Goal: Information Seeking & Learning: Check status

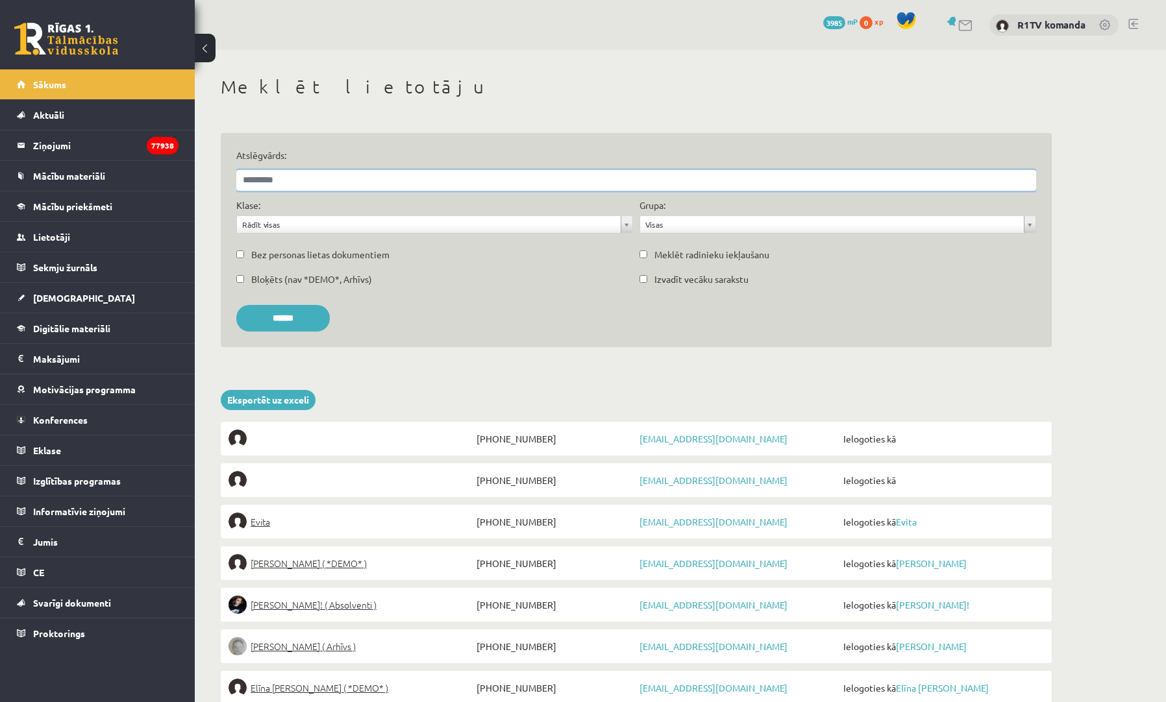
click at [334, 180] on input "Atslēgvārds:" at bounding box center [636, 180] width 800 height 21
type input "******"
click at [288, 317] on input "******" at bounding box center [282, 318] width 93 height 27
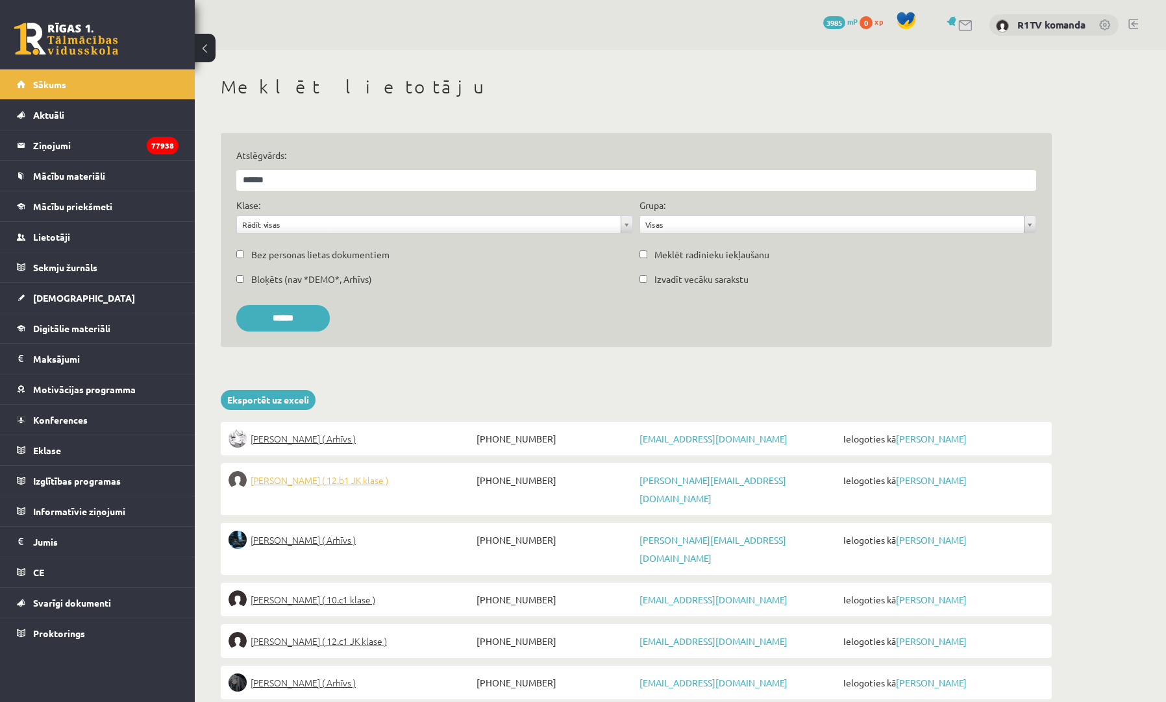
click at [375, 476] on span "Jelizaveta Daņevska ( 12.b1 JK klase )" at bounding box center [320, 480] width 138 height 18
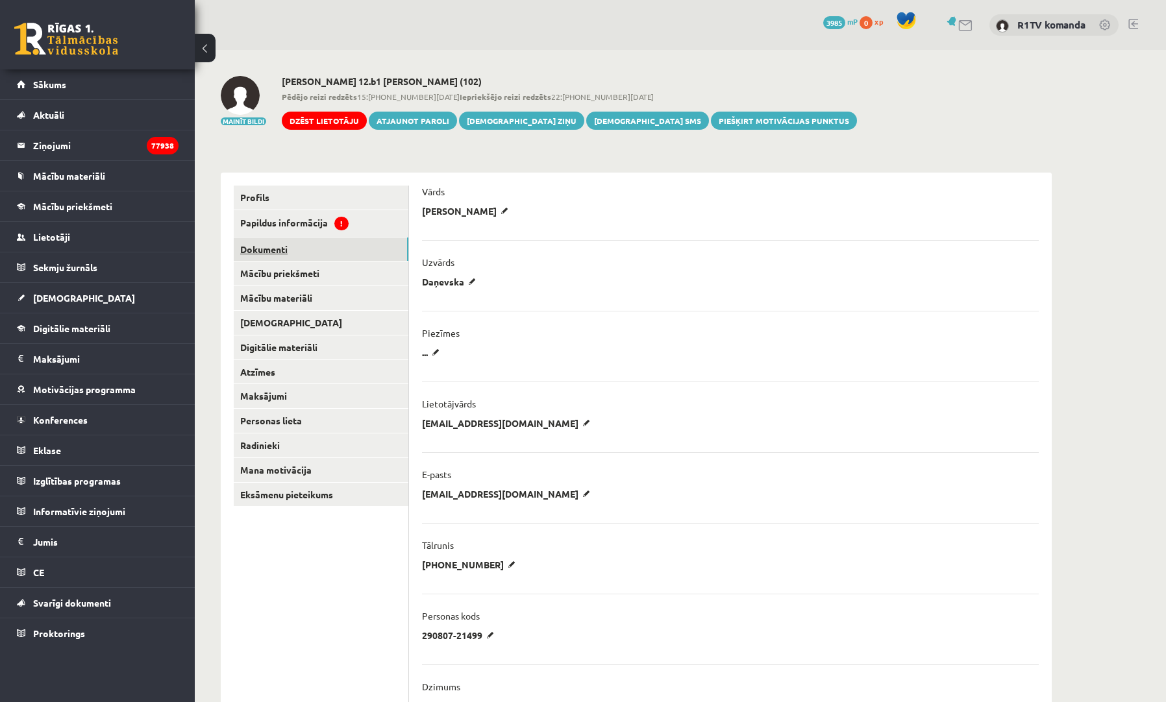
click at [286, 251] on link "Dokumenti" at bounding box center [321, 250] width 175 height 24
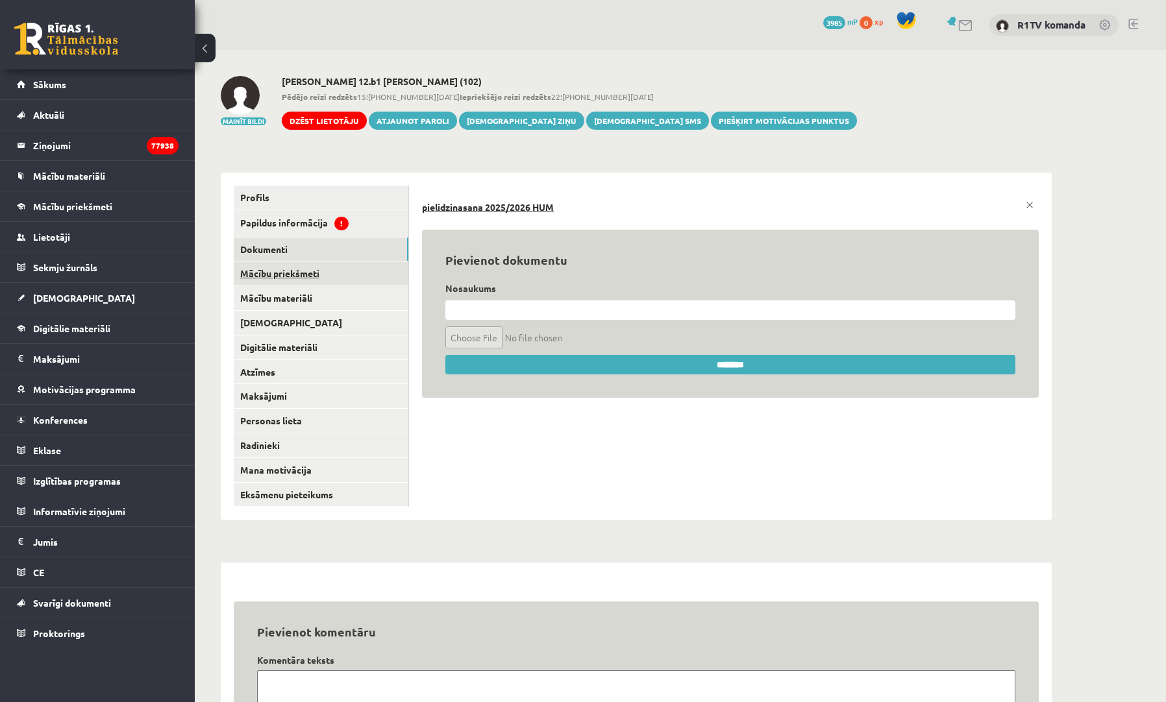
click at [286, 267] on link "Mācību priekšmeti" at bounding box center [321, 274] width 175 height 24
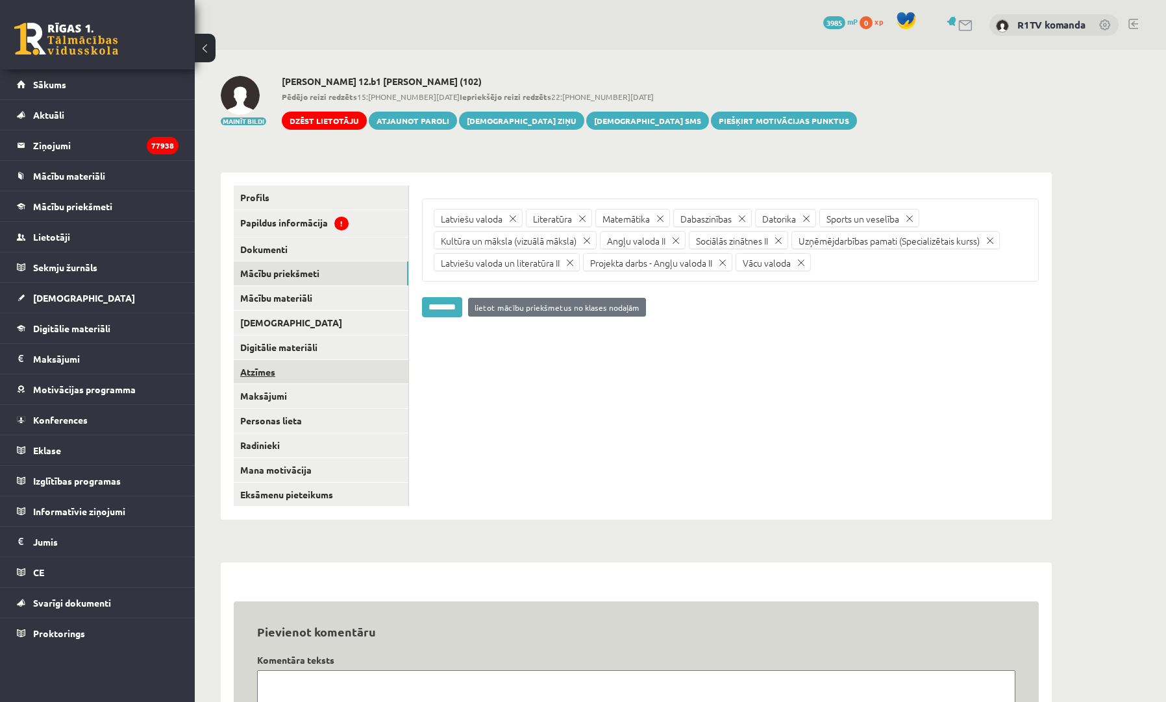
click at [277, 370] on link "Atzīmes" at bounding box center [321, 372] width 175 height 24
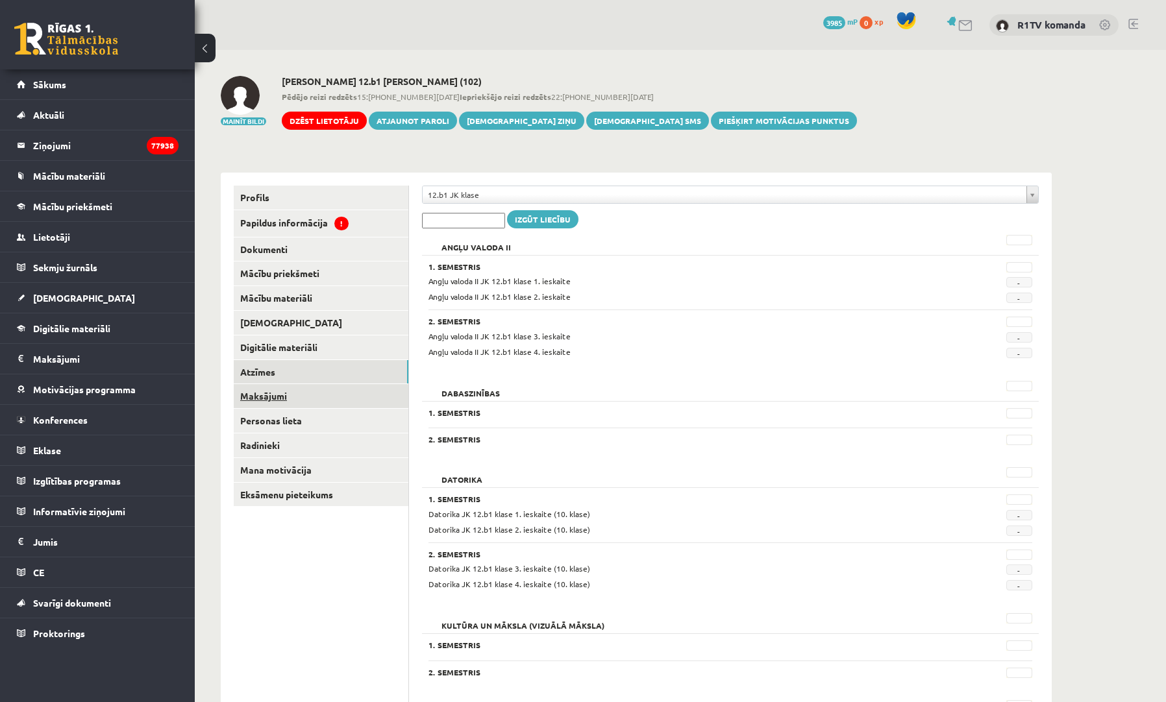
click at [343, 395] on link "Maksājumi" at bounding box center [321, 396] width 175 height 24
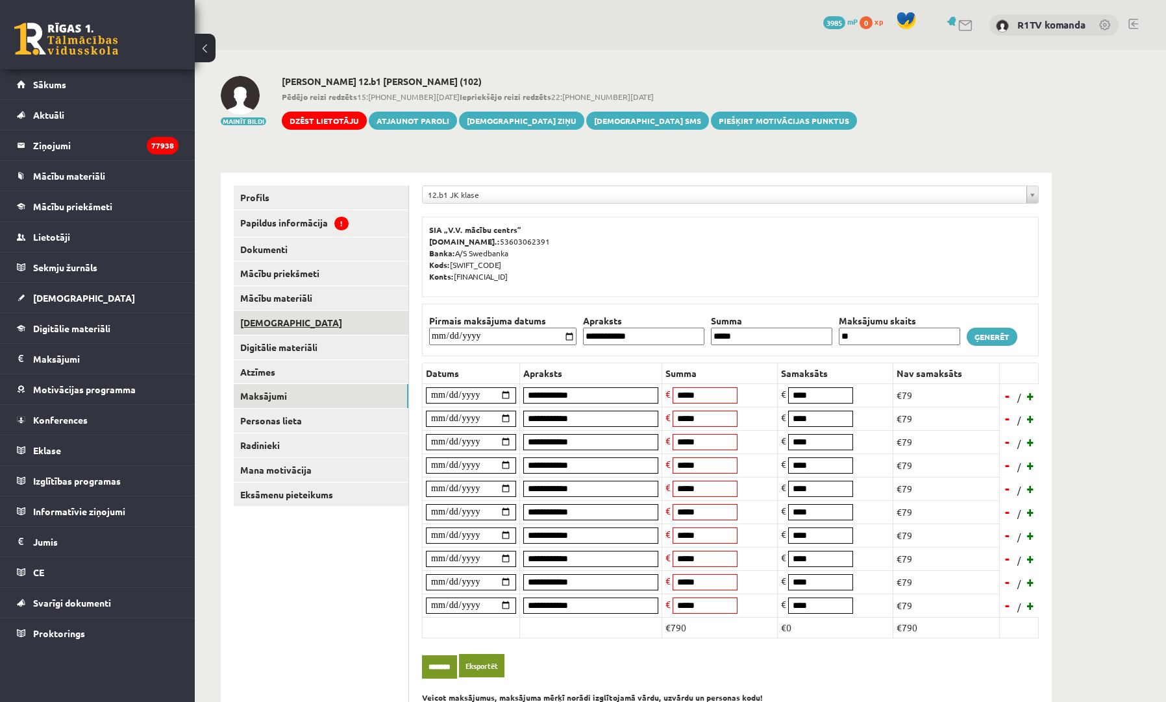
click at [320, 323] on link "[DEMOGRAPHIC_DATA]" at bounding box center [321, 323] width 175 height 24
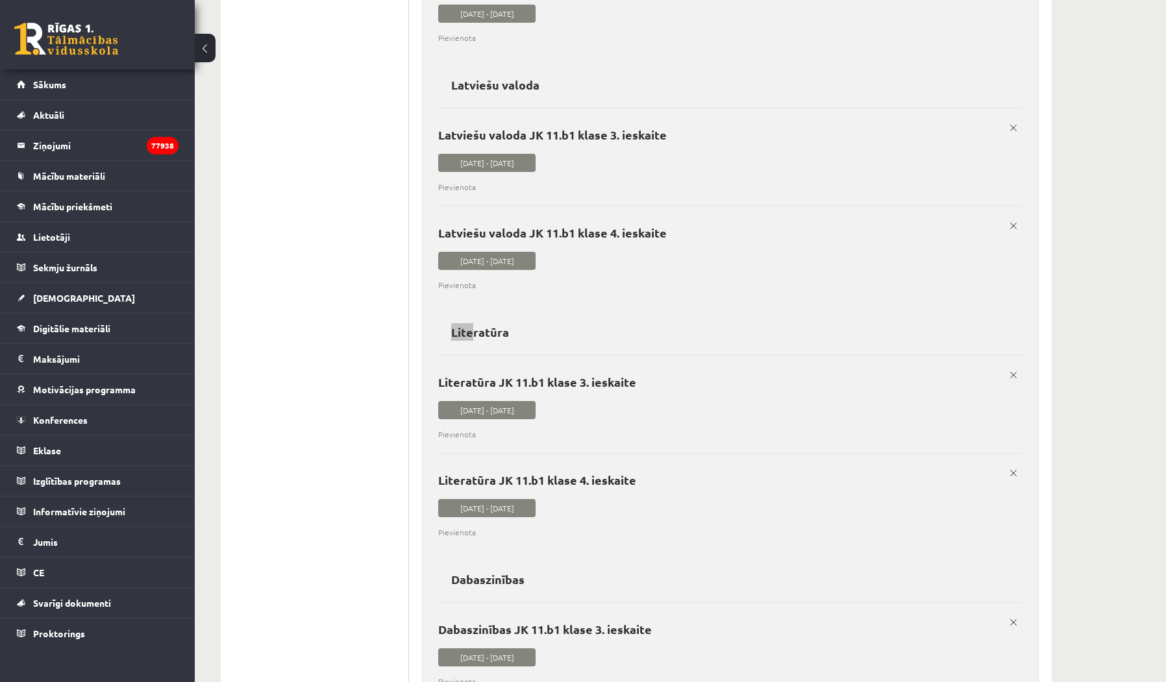
scroll to position [4445, 0]
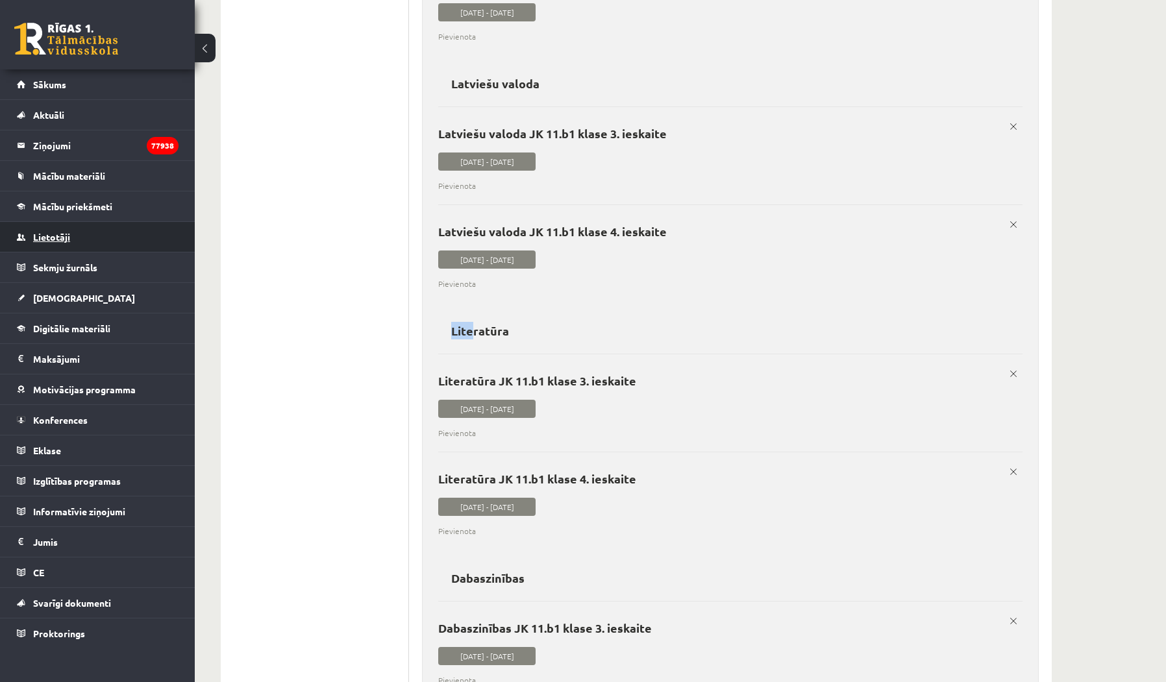
click at [66, 228] on link "Lietotāji" at bounding box center [98, 237] width 162 height 30
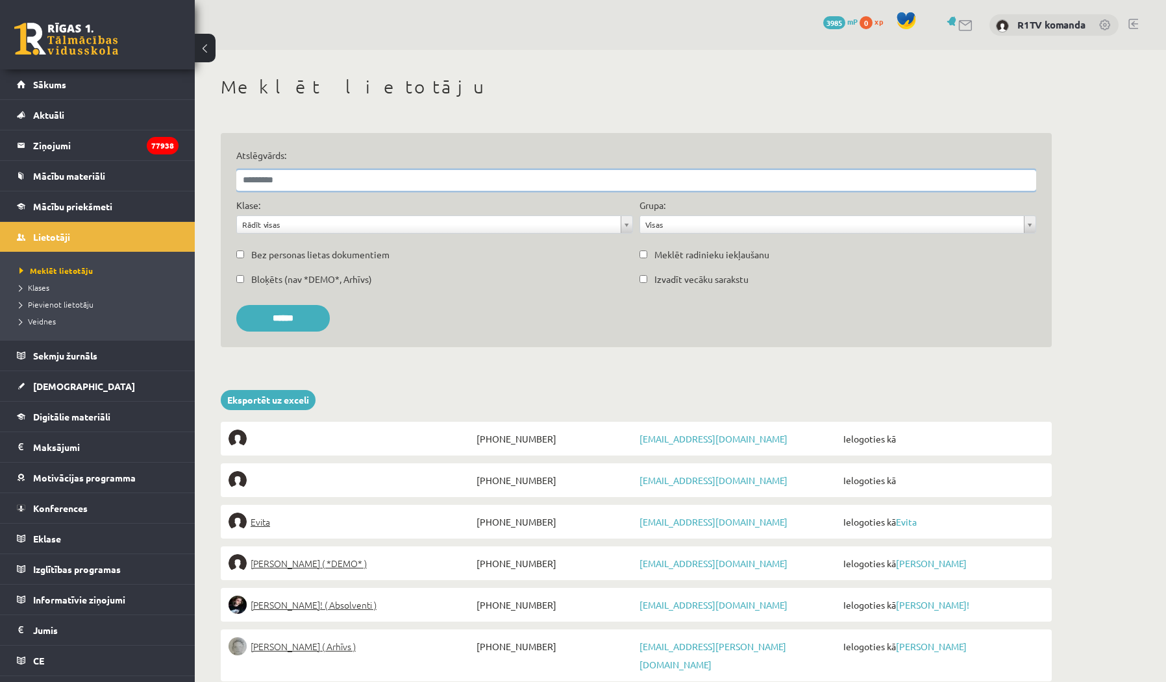
click at [340, 175] on input "Atslēgvārds:" at bounding box center [636, 180] width 800 height 21
type input "*********"
click at [288, 317] on input "******" at bounding box center [282, 318] width 93 height 27
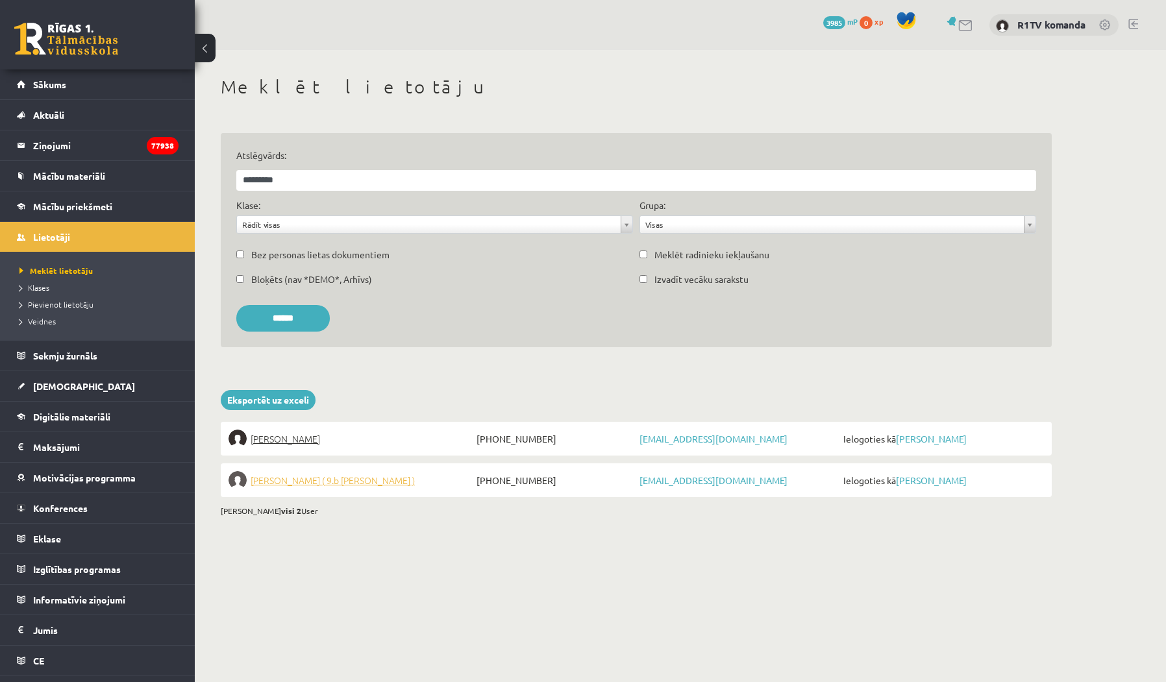
click at [355, 478] on span "Meldra Mežvagare ( 9.b JK klase )" at bounding box center [333, 480] width 164 height 18
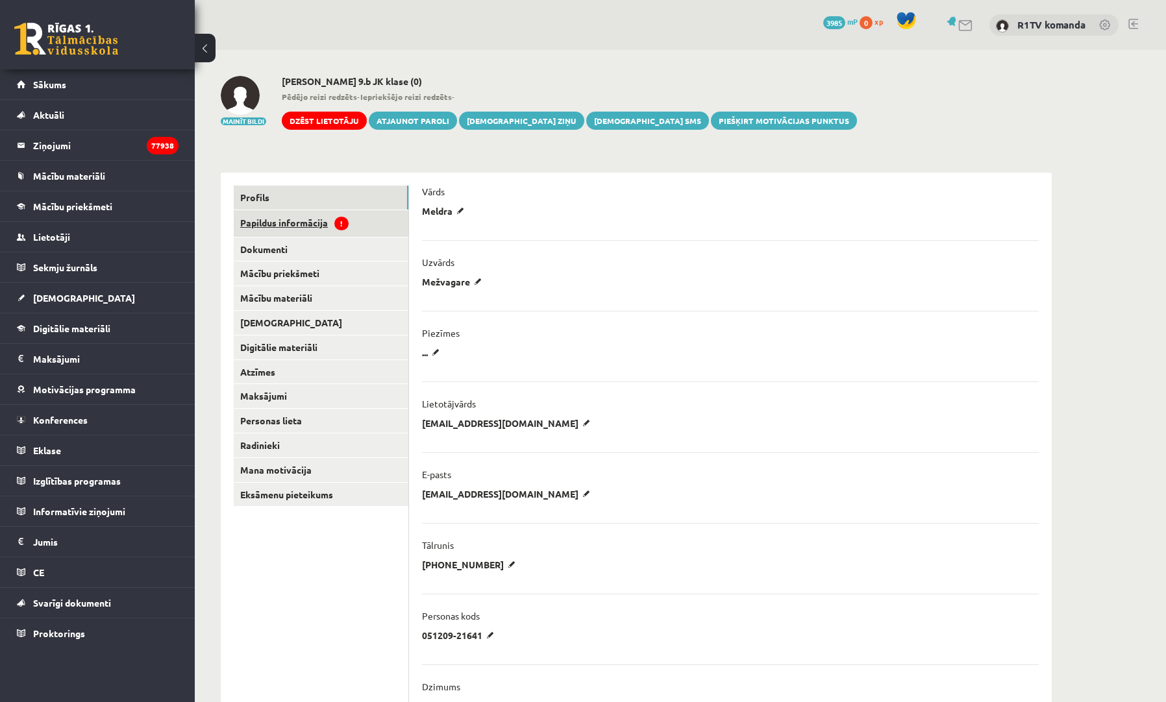
click at [322, 227] on link "Papildus informācija !" at bounding box center [321, 223] width 175 height 27
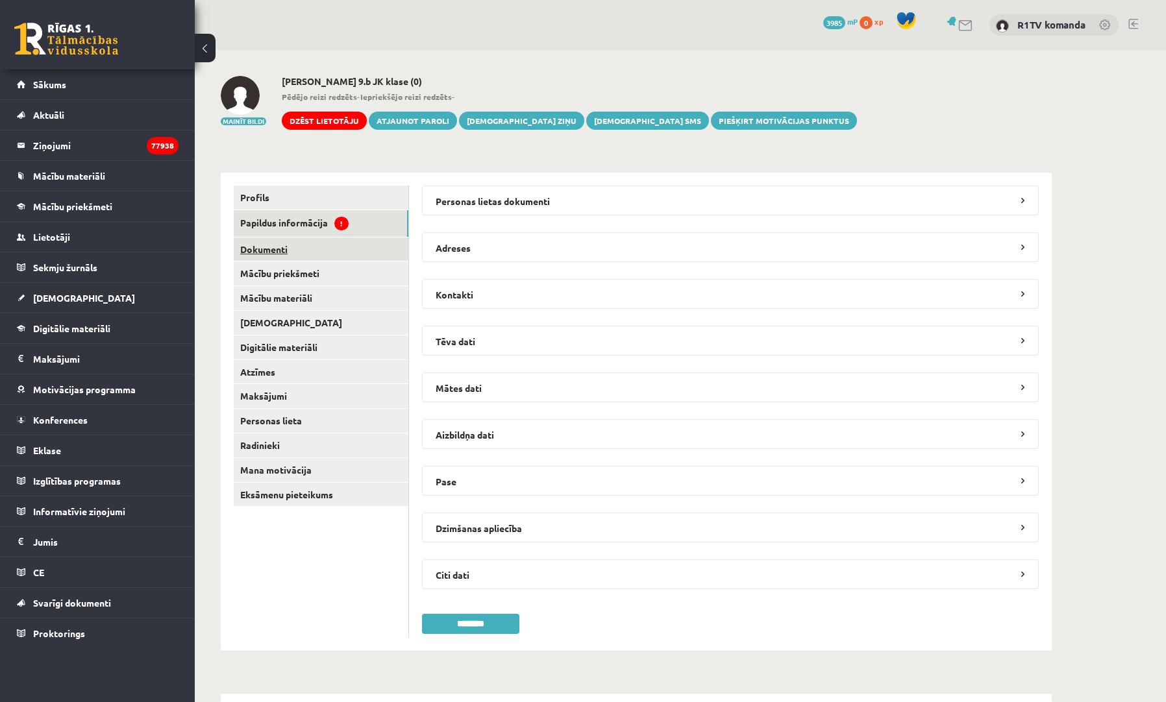
click at [312, 247] on link "Dokumenti" at bounding box center [321, 250] width 175 height 24
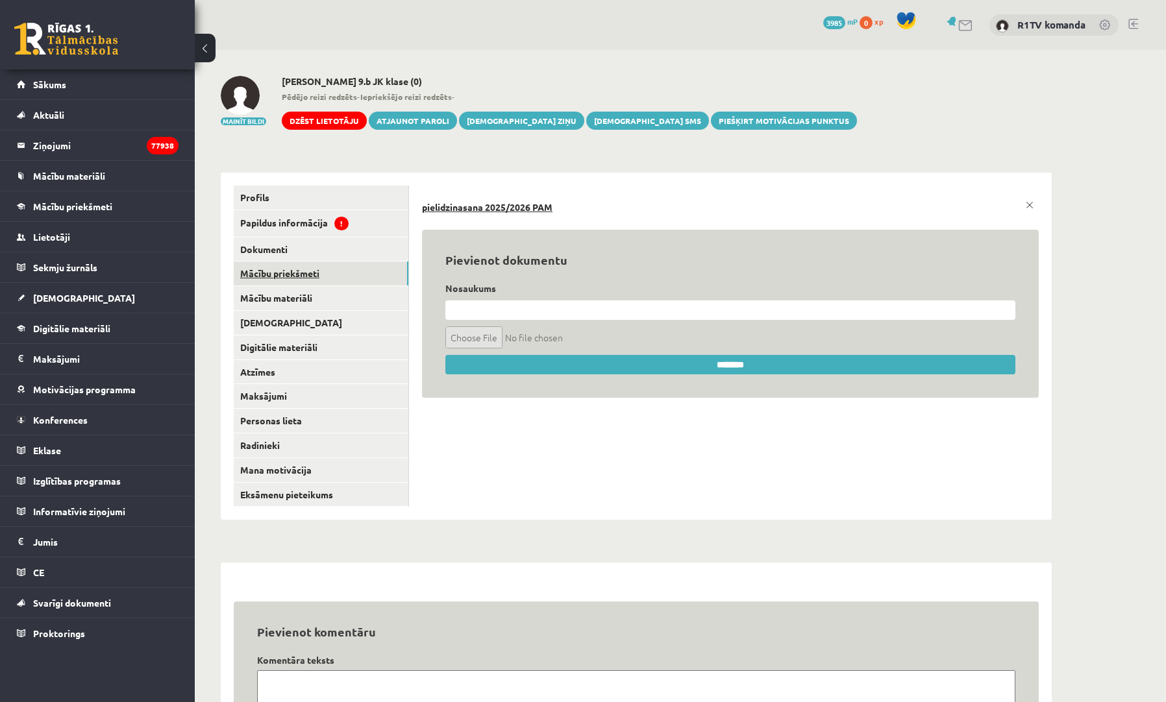
click at [304, 268] on link "Mācību priekšmeti" at bounding box center [321, 274] width 175 height 24
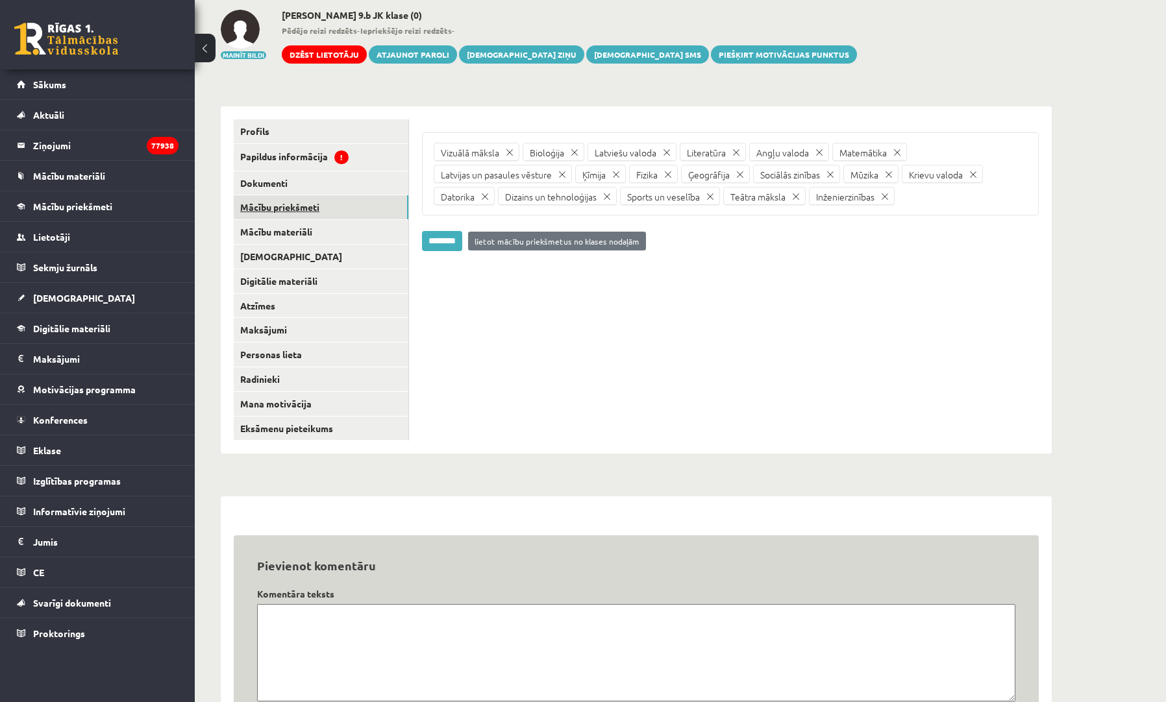
scroll to position [68, 0]
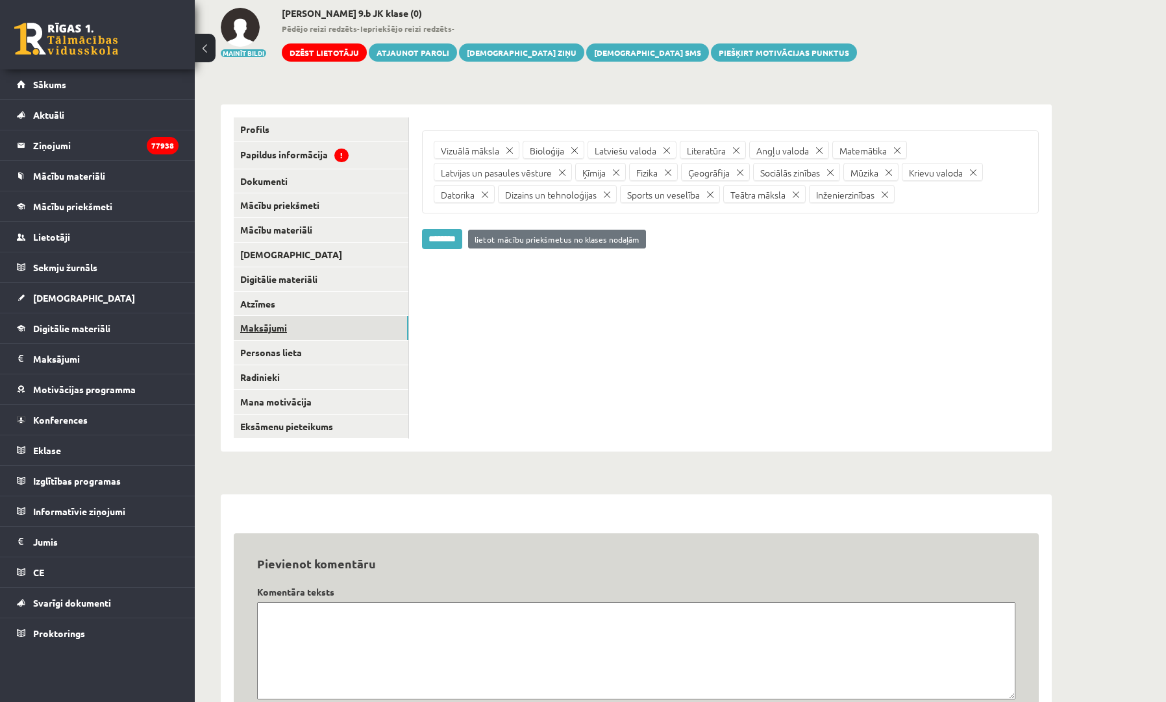
click at [286, 325] on link "Maksājumi" at bounding box center [321, 328] width 175 height 24
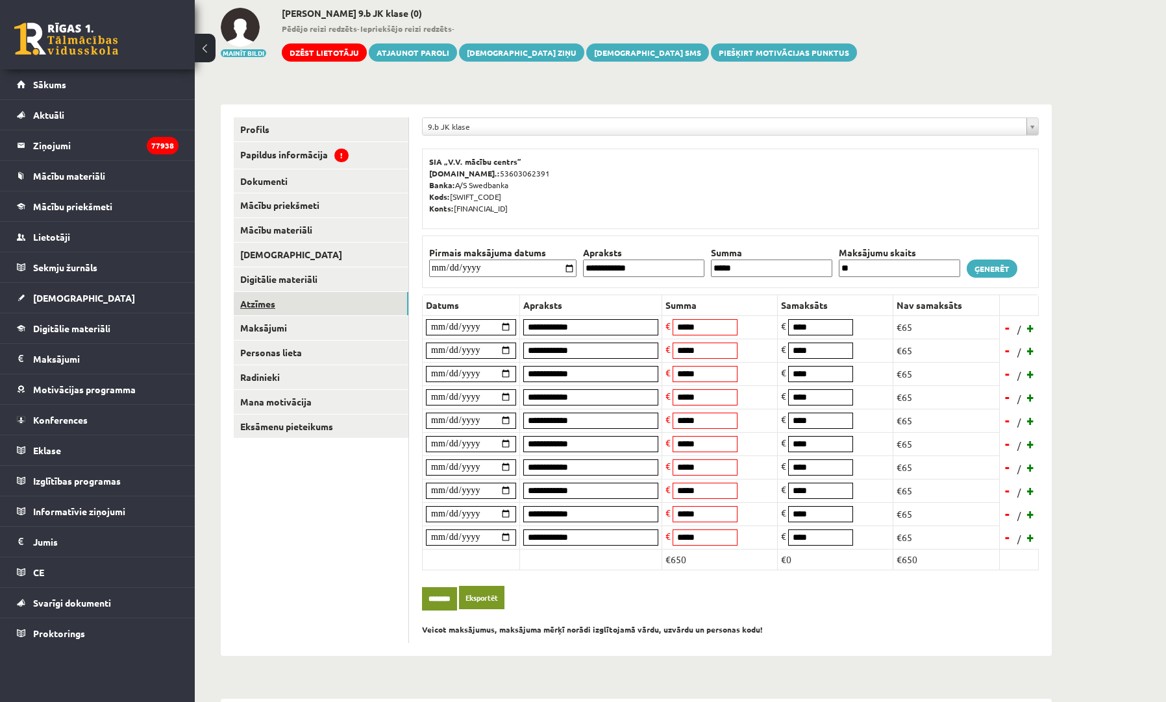
click at [278, 295] on link "Atzīmes" at bounding box center [321, 304] width 175 height 24
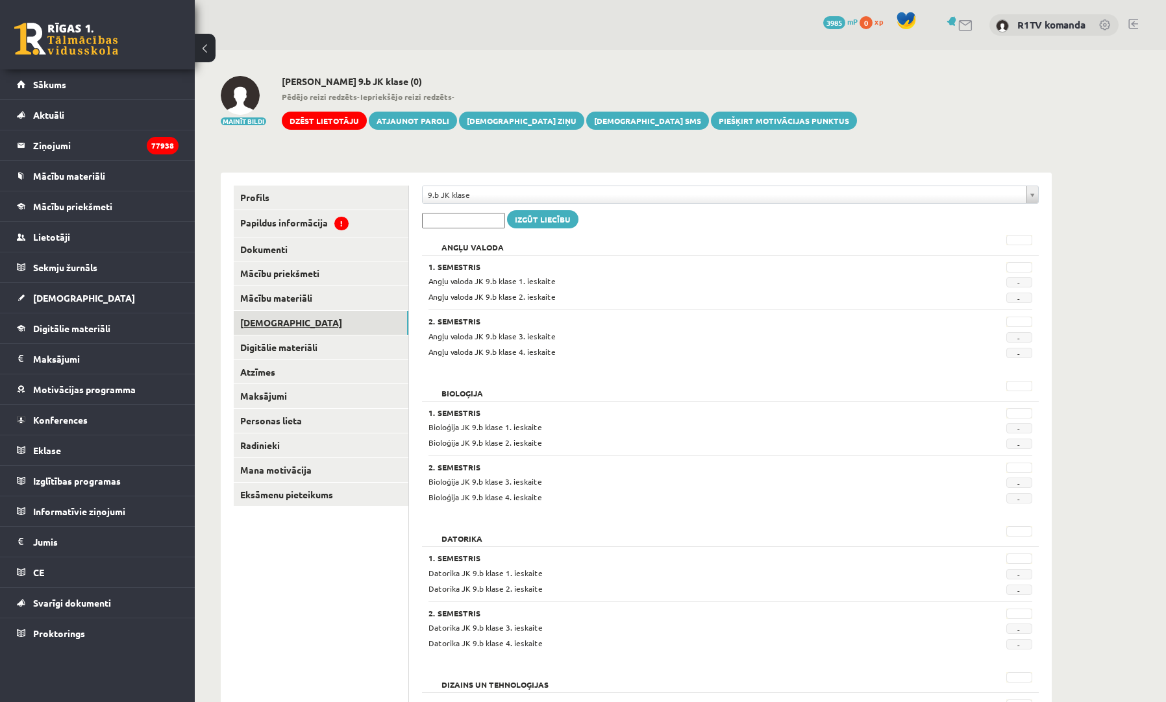
click at [271, 327] on link "[DEMOGRAPHIC_DATA]" at bounding box center [321, 323] width 175 height 24
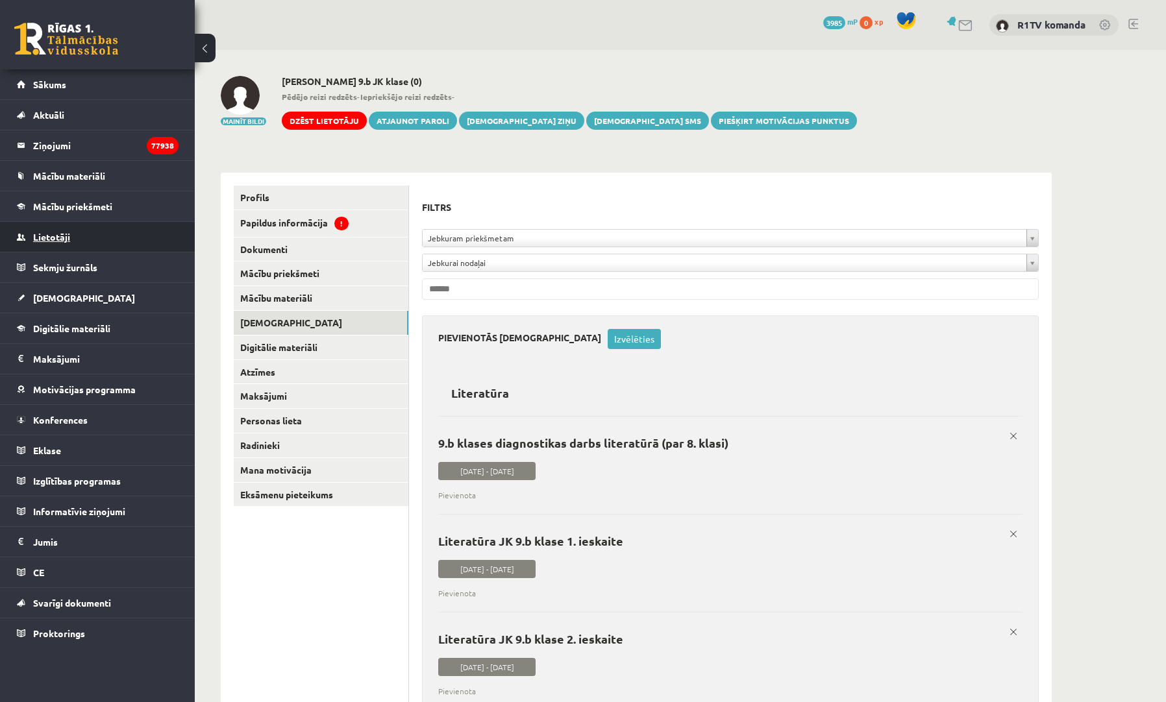
click at [66, 243] on link "Lietotāji" at bounding box center [98, 237] width 162 height 30
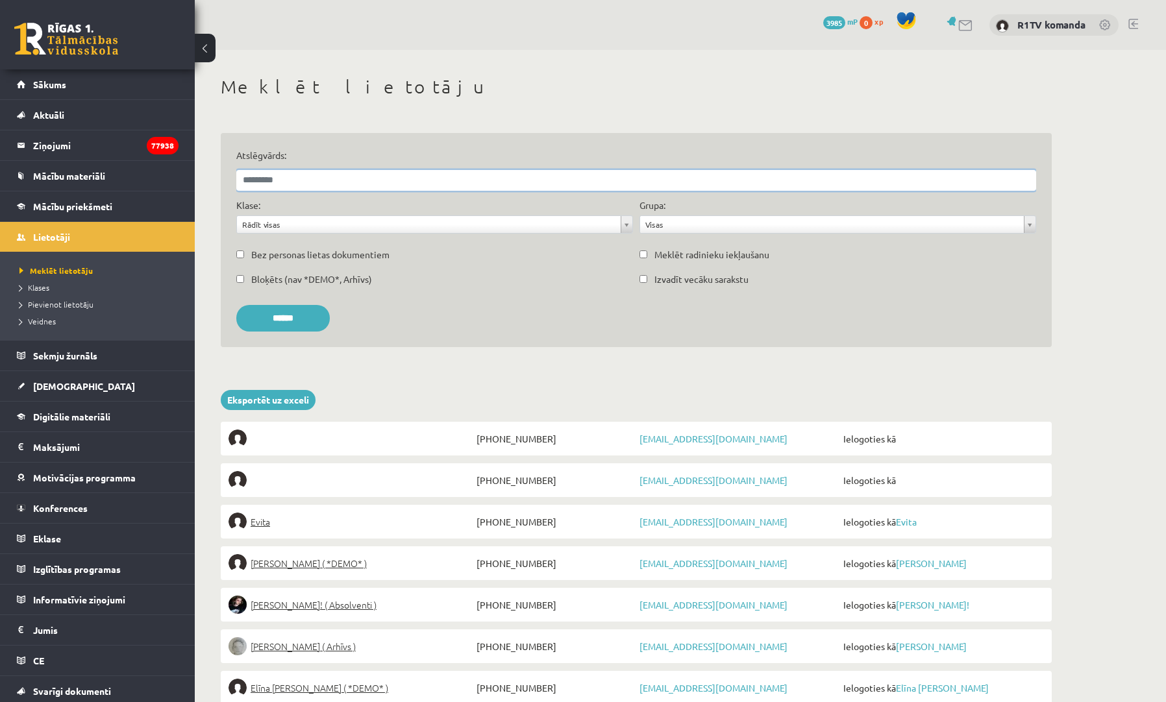
click at [311, 177] on input "Atslēgvārds:" at bounding box center [636, 180] width 800 height 21
type input "*****"
click at [288, 317] on input "******" at bounding box center [282, 318] width 93 height 27
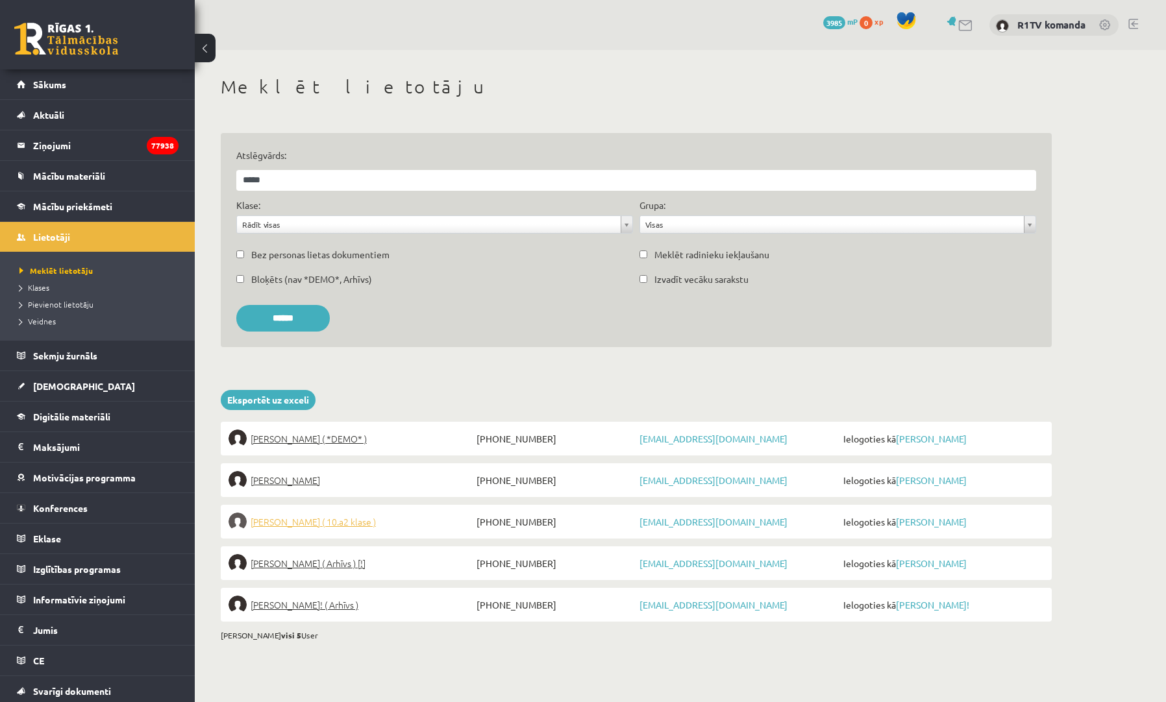
click at [336, 519] on span "Ričards Munde ( 10.a2 klase )" at bounding box center [313, 522] width 125 height 18
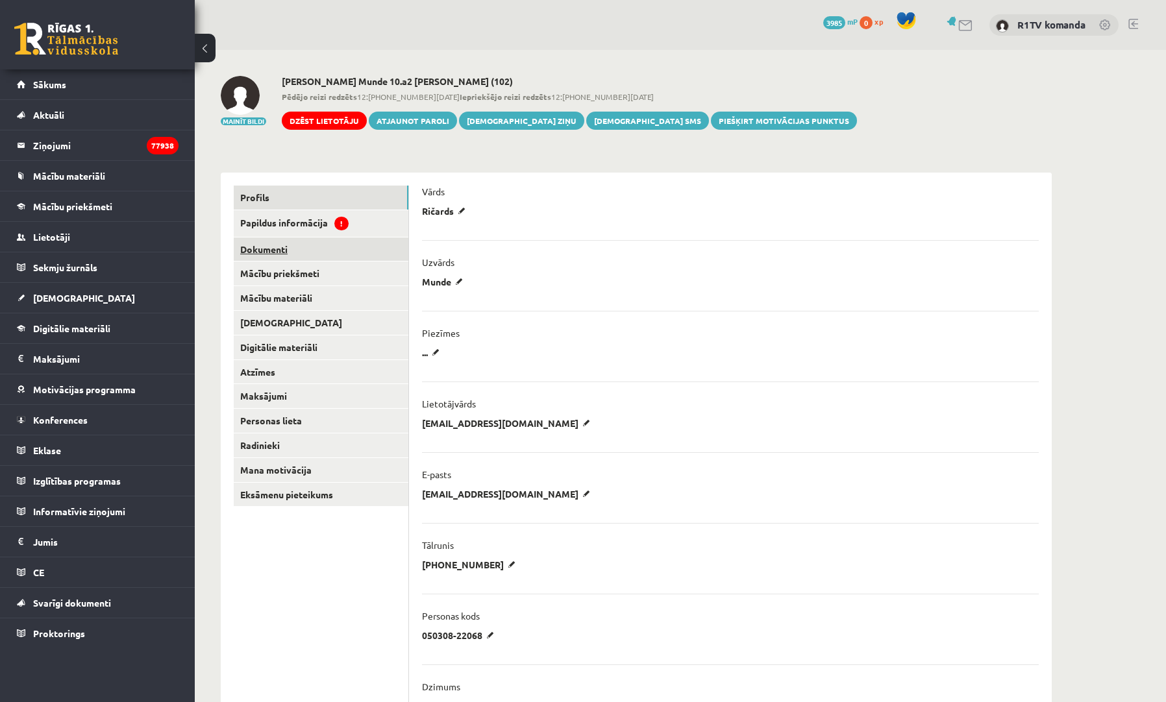
click at [280, 247] on link "Dokumenti" at bounding box center [321, 250] width 175 height 24
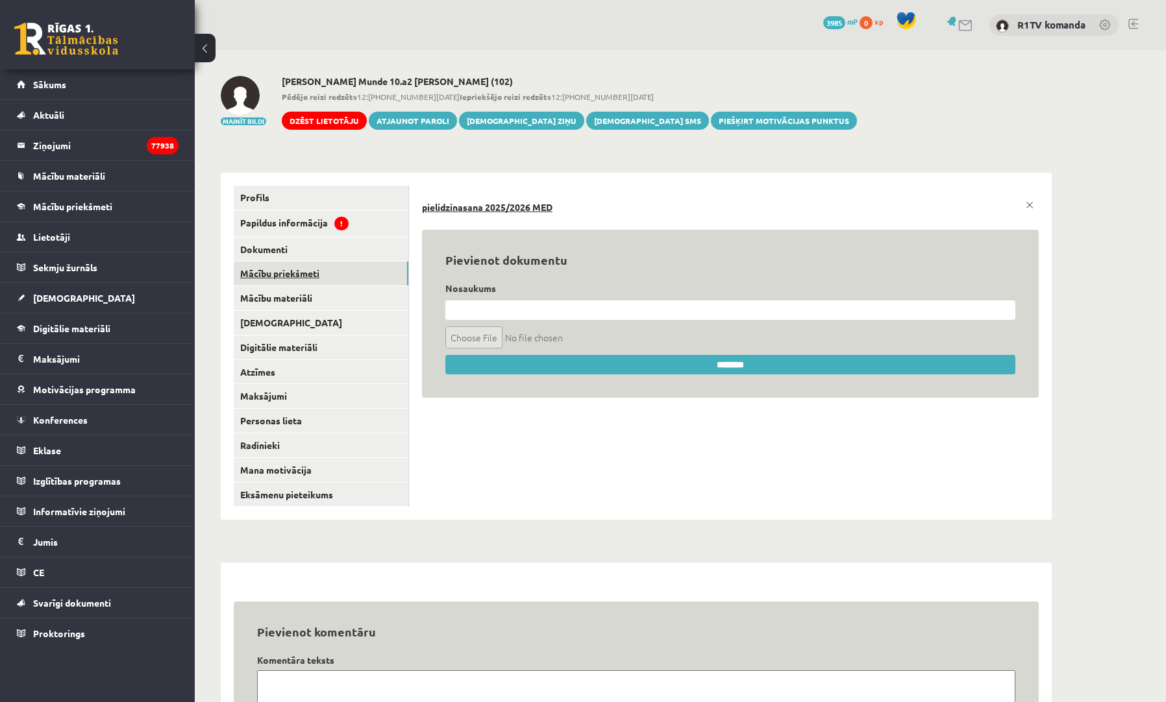
click at [282, 273] on link "Mācību priekšmeti" at bounding box center [321, 274] width 175 height 24
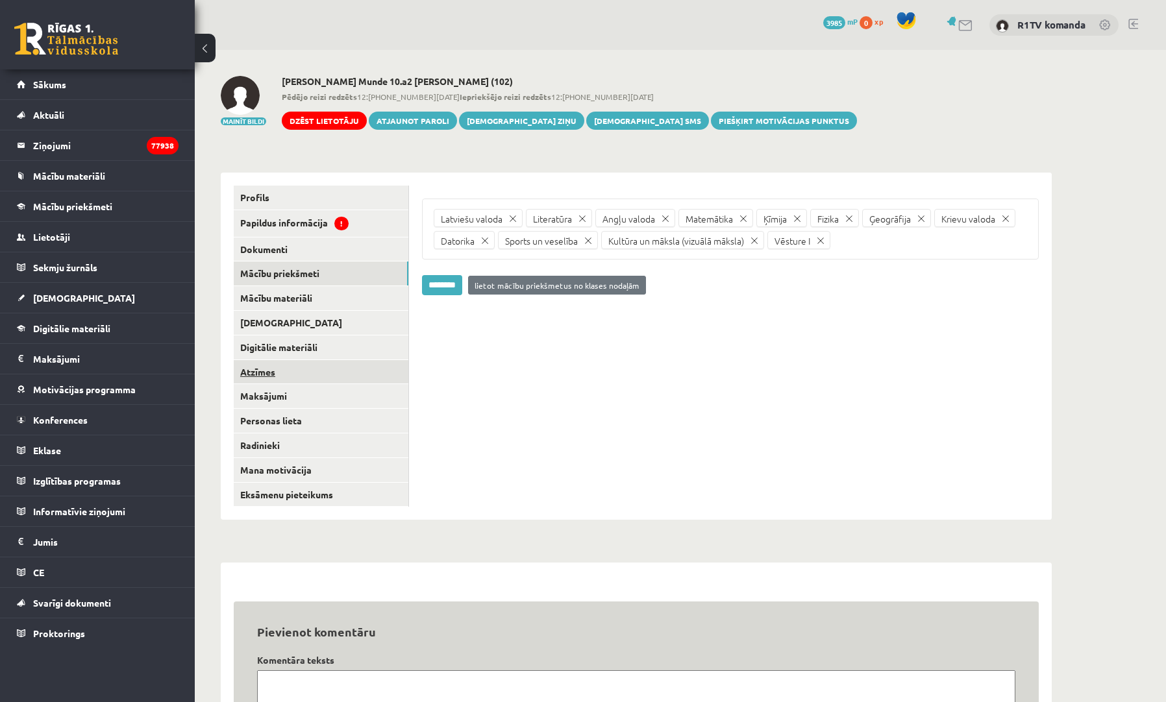
click at [275, 367] on link "Atzīmes" at bounding box center [321, 372] width 175 height 24
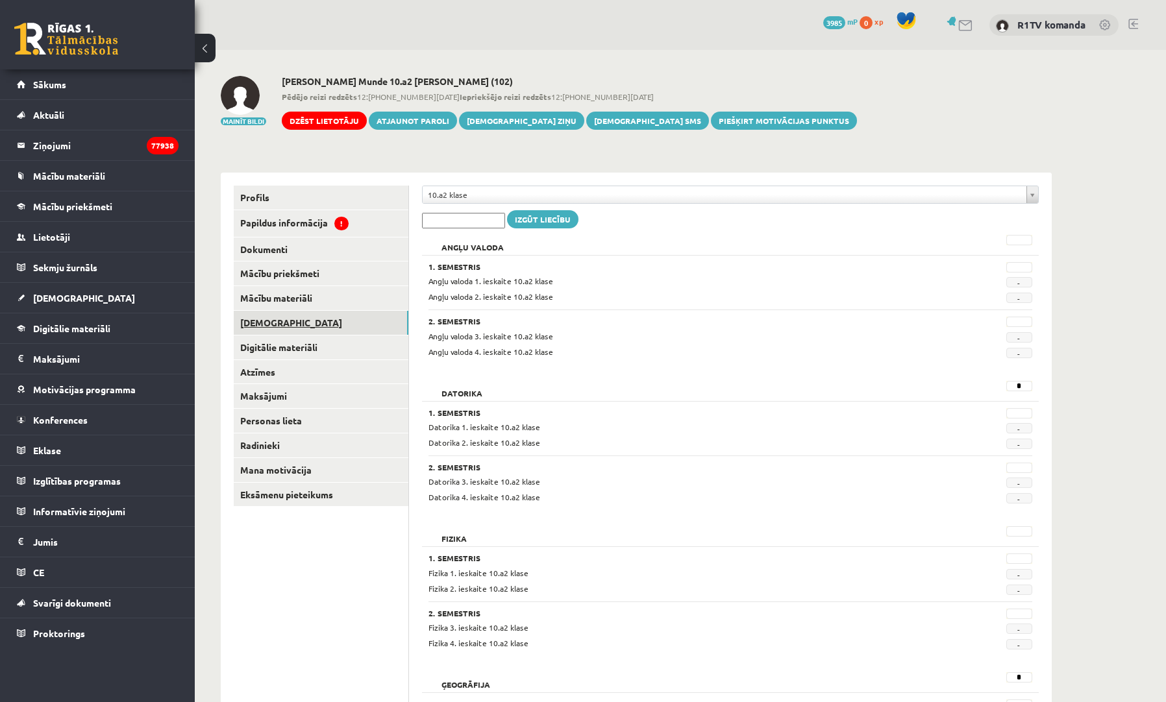
click at [278, 317] on link "[DEMOGRAPHIC_DATA]" at bounding box center [321, 323] width 175 height 24
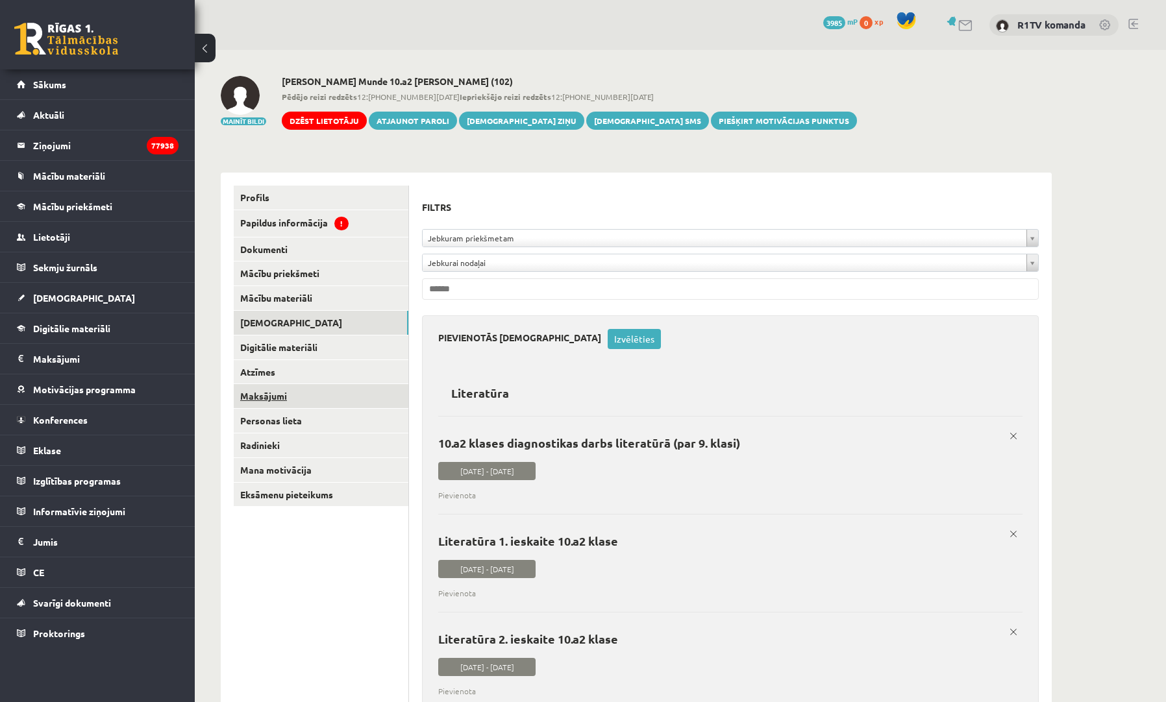
click at [274, 388] on link "Maksājumi" at bounding box center [321, 396] width 175 height 24
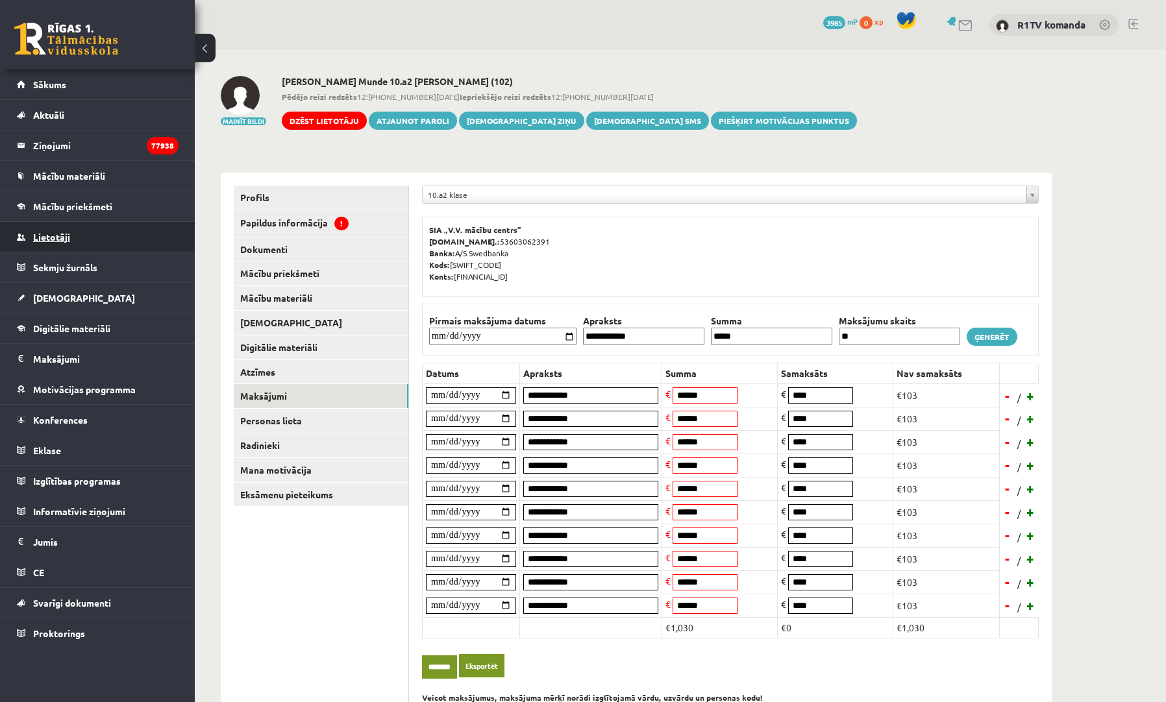
click at [88, 227] on link "Lietotāji" at bounding box center [98, 237] width 162 height 30
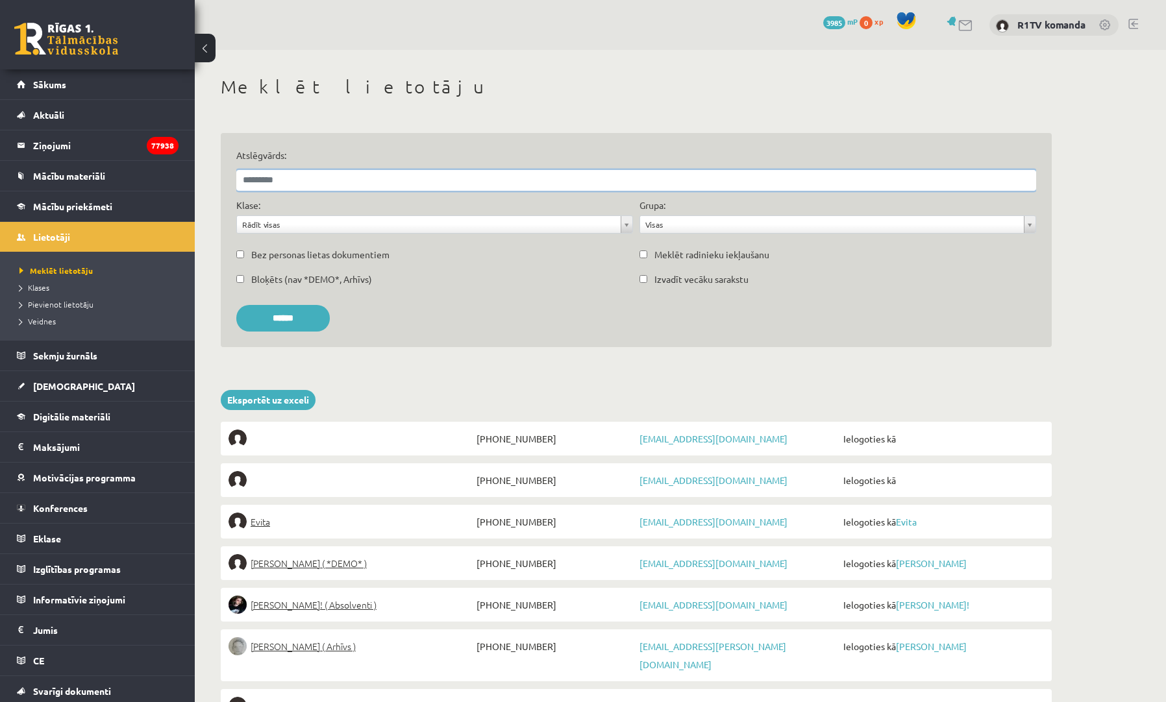
click at [273, 184] on input "Atslēgvārds:" at bounding box center [636, 180] width 800 height 21
type input "******"
click at [288, 317] on input "******" at bounding box center [282, 318] width 93 height 27
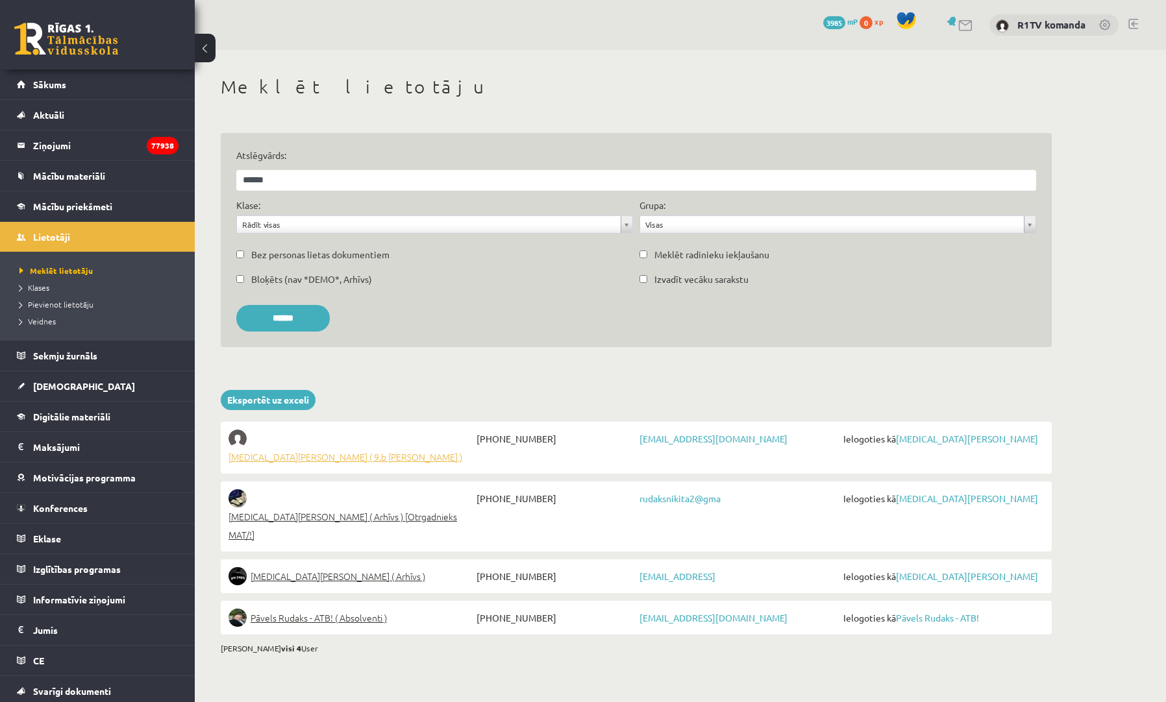
click at [345, 448] on span "Nikita Rudaks ( 9.b JK klase )" at bounding box center [346, 457] width 234 height 18
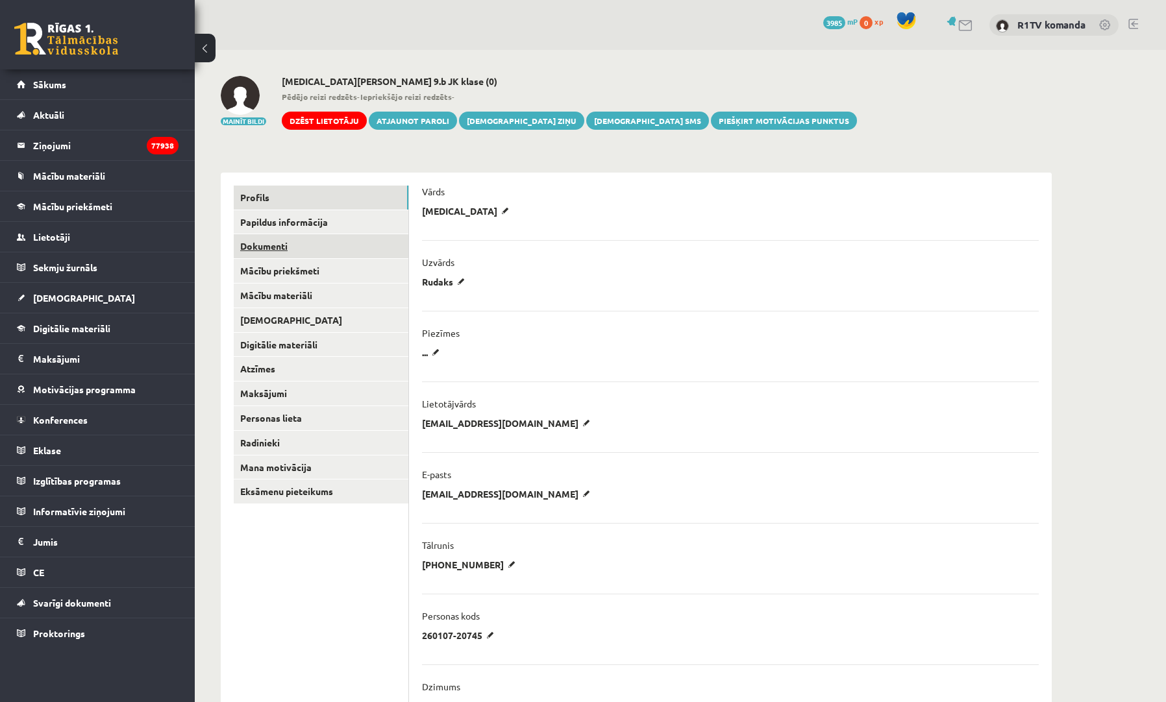
click at [314, 251] on link "Dokumenti" at bounding box center [321, 246] width 175 height 24
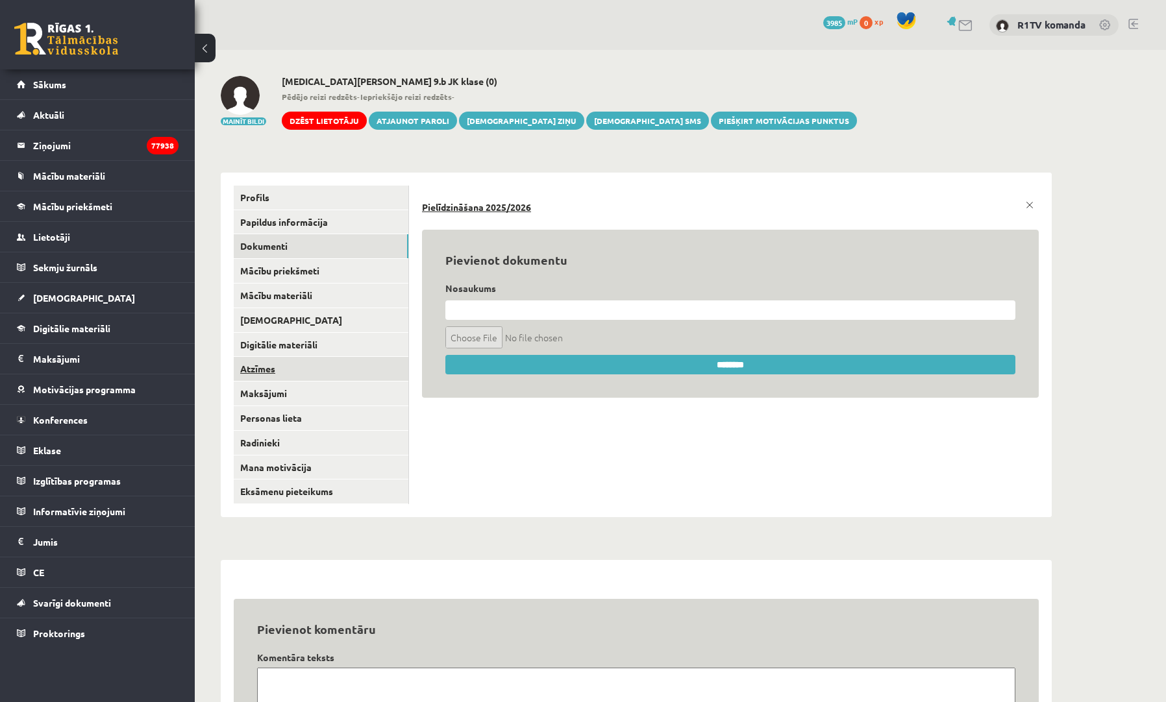
click at [306, 373] on link "Atzīmes" at bounding box center [321, 369] width 175 height 24
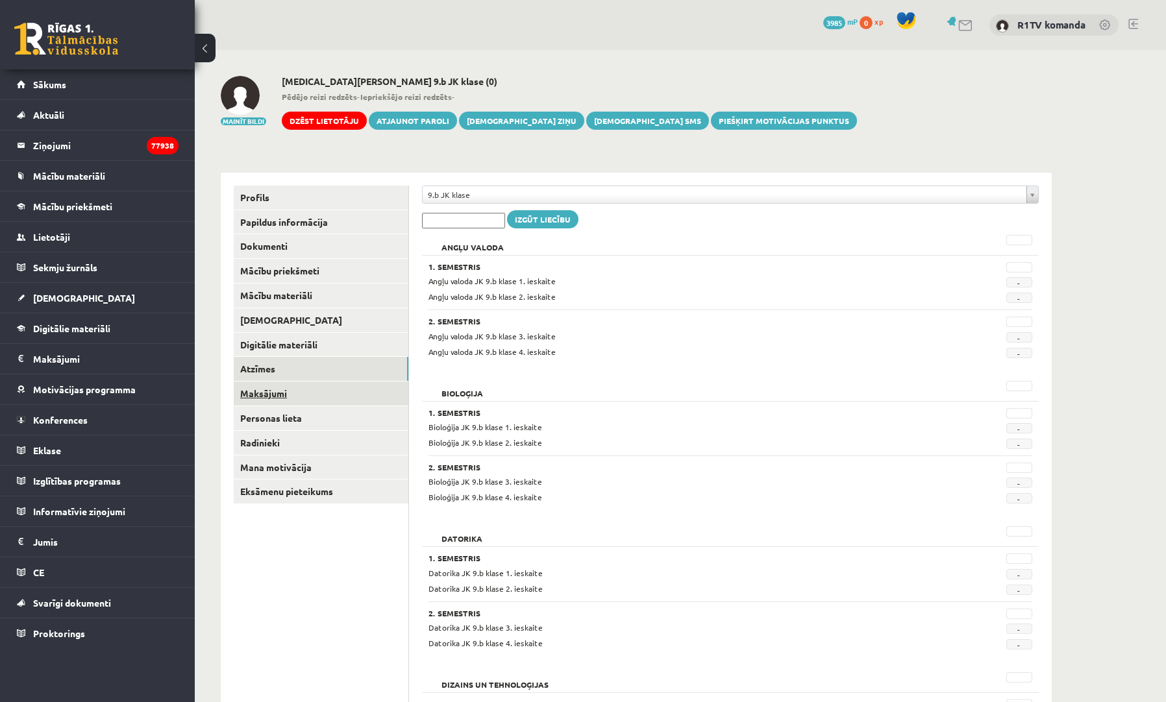
click at [284, 393] on link "Maksājumi" at bounding box center [321, 394] width 175 height 24
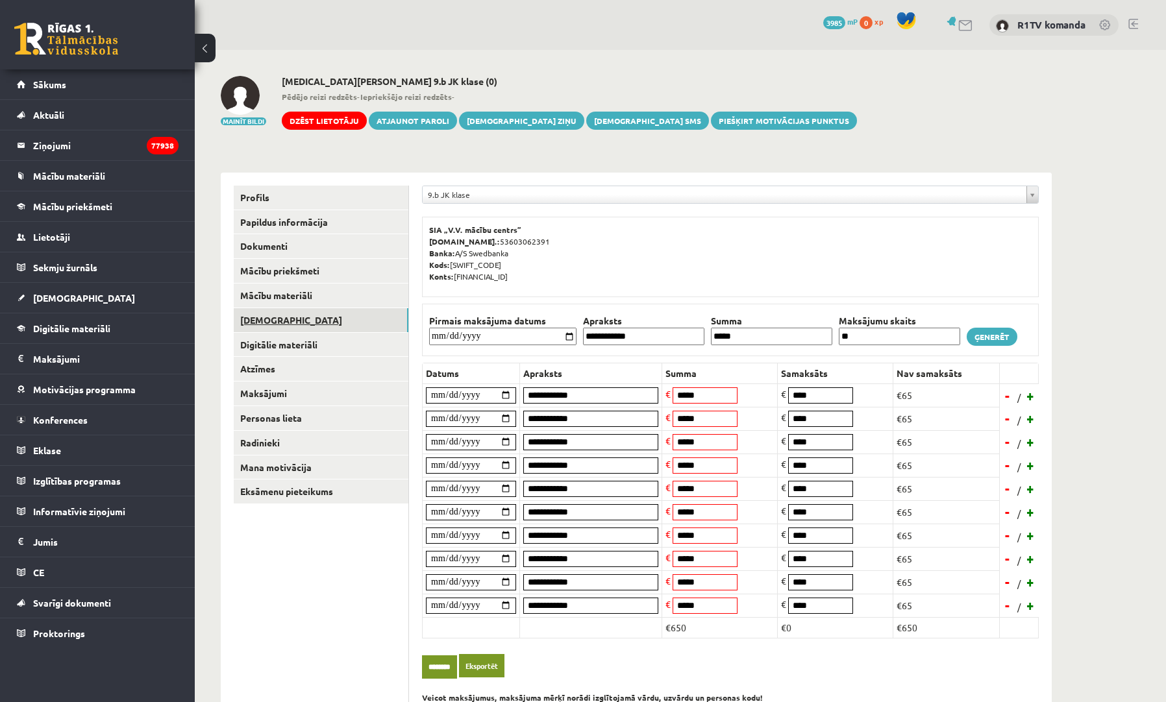
click at [289, 316] on link "[DEMOGRAPHIC_DATA]" at bounding box center [321, 320] width 175 height 24
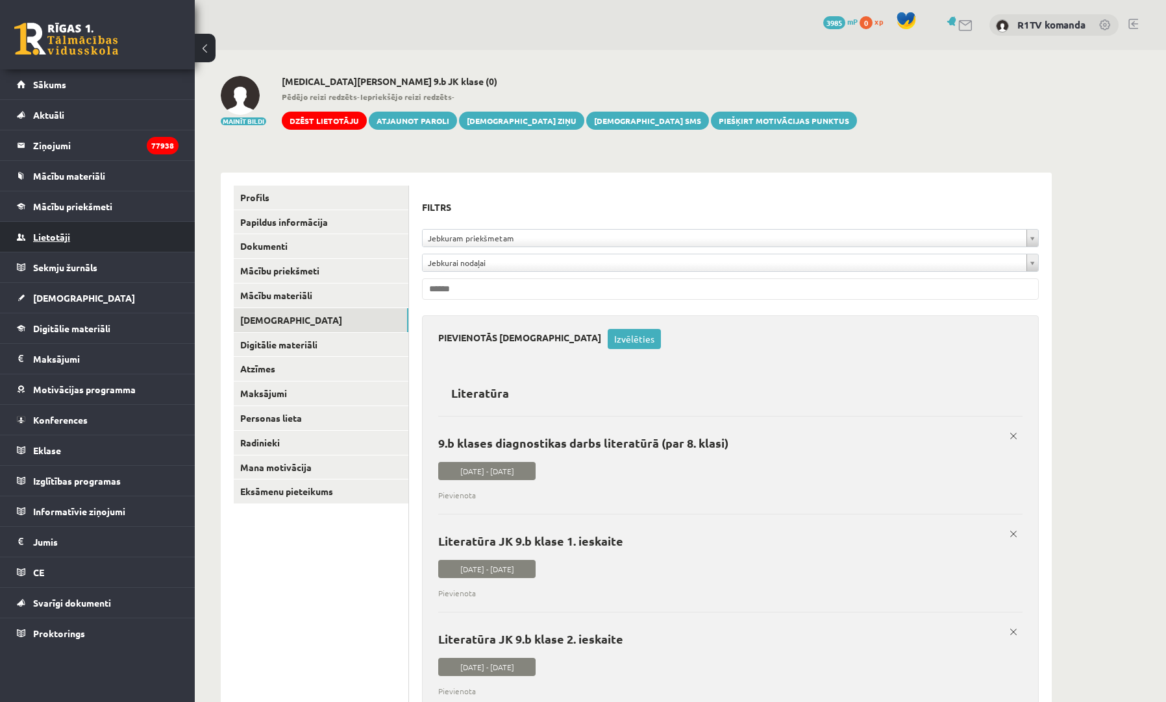
click at [82, 243] on link "Lietotāji" at bounding box center [98, 237] width 162 height 30
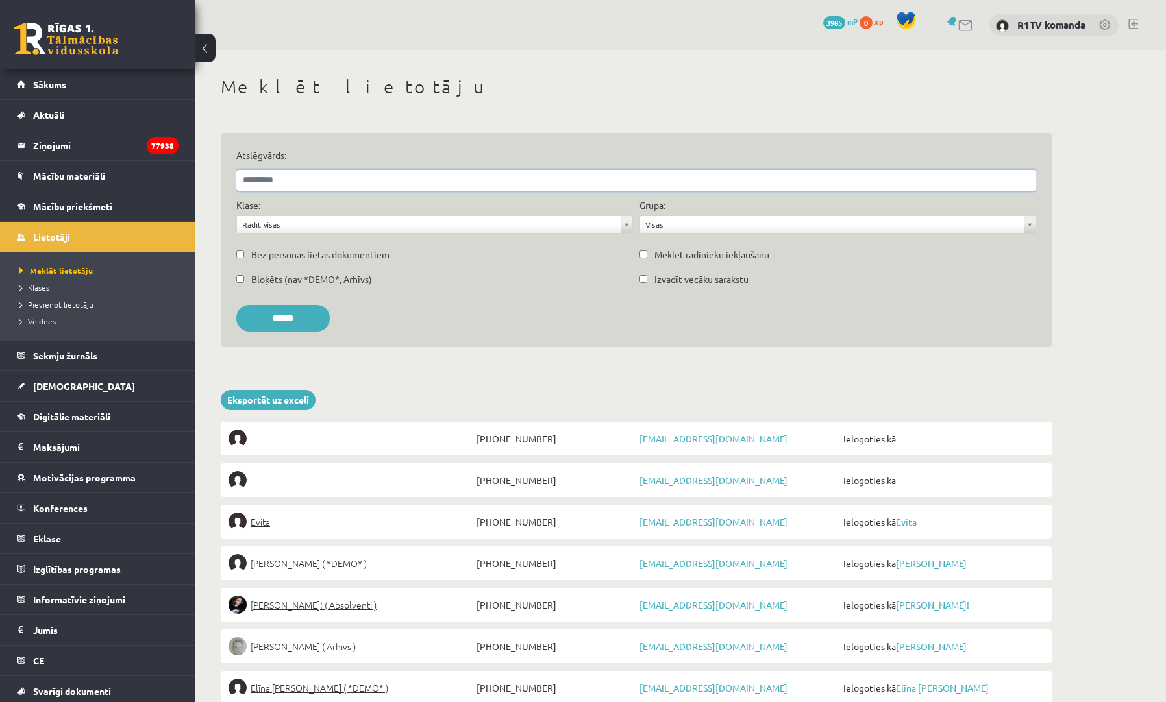
click at [270, 174] on input "Atslēgvārds:" at bounding box center [636, 180] width 800 height 21
type input "*****"
click at [288, 317] on input "******" at bounding box center [282, 318] width 93 height 27
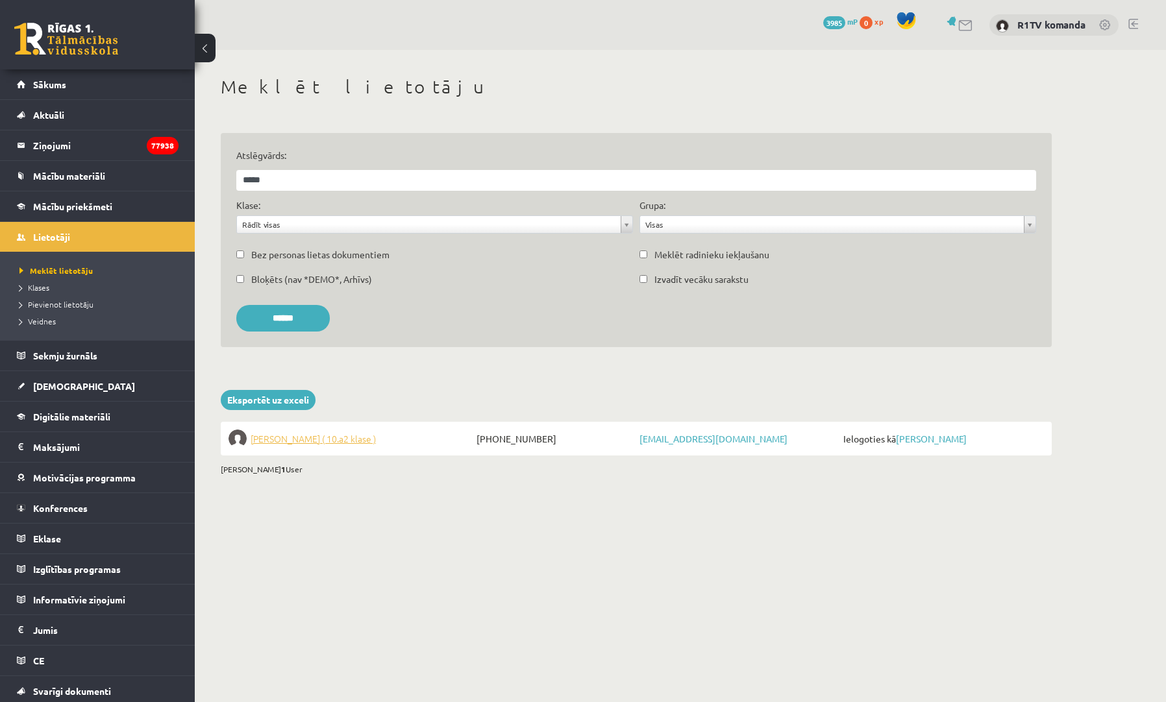
drag, startPoint x: 352, startPoint y: 428, endPoint x: 352, endPoint y: 435, distance: 6.5
click at [352, 428] on li "Marija Mergolde ( 10.a2 klase ) +37120130020 mergolde@gmail.com Ielogoties kā M…" at bounding box center [636, 439] width 831 height 34
click at [352, 438] on span "Marija Mergolde ( 10.a2 klase )" at bounding box center [313, 439] width 125 height 18
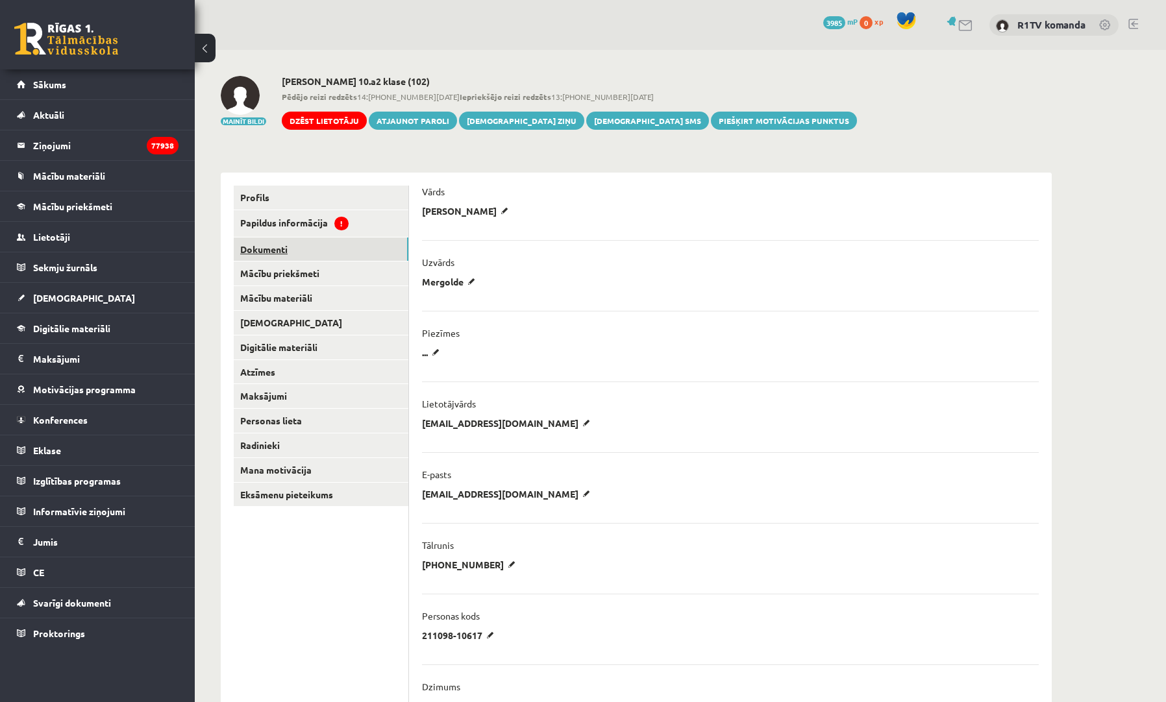
click at [301, 239] on link "Dokumenti" at bounding box center [321, 250] width 175 height 24
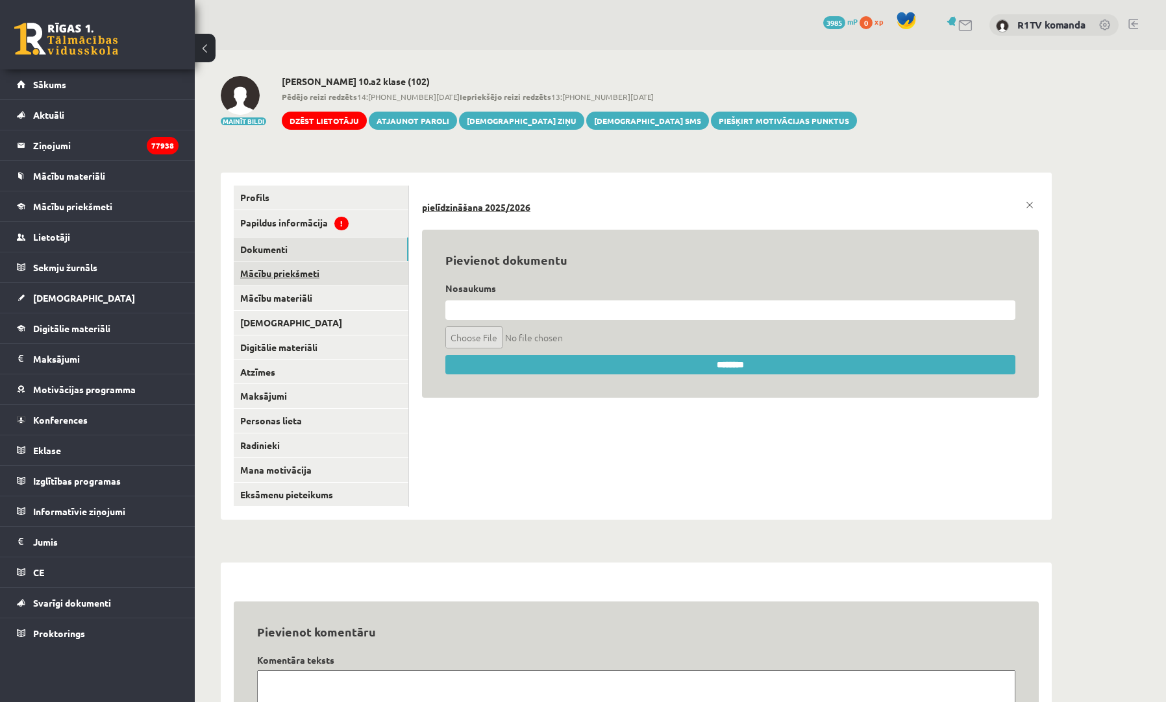
click at [306, 272] on link "Mācību priekšmeti" at bounding box center [321, 274] width 175 height 24
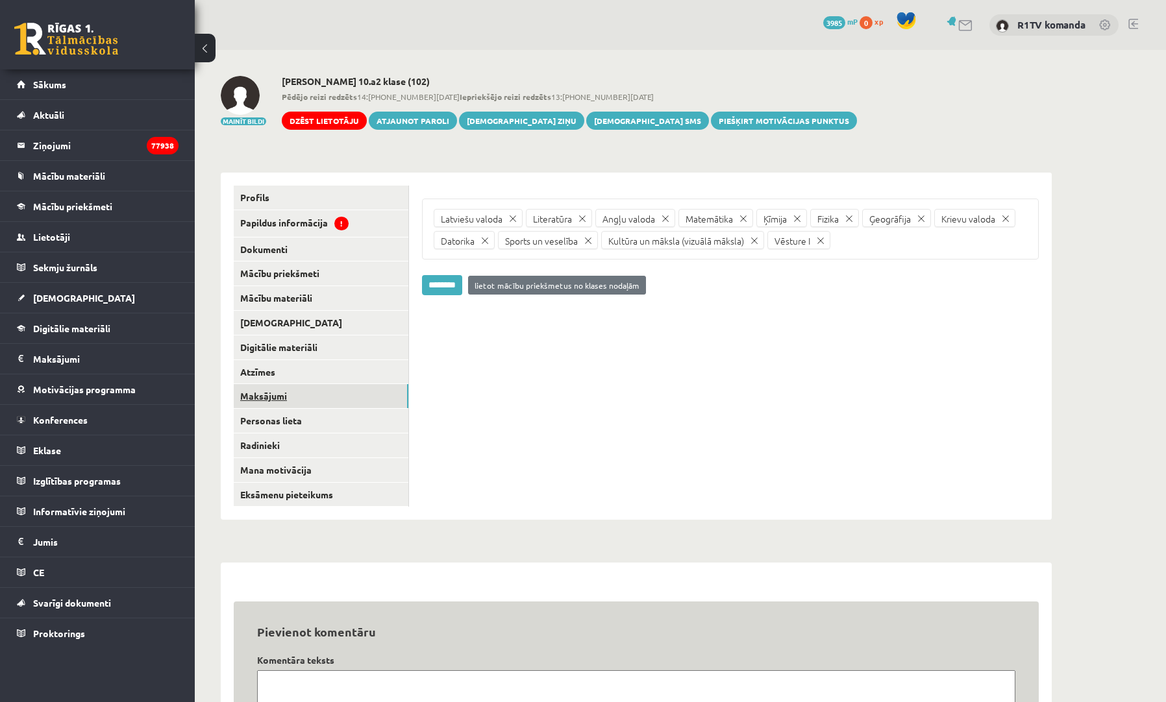
click at [295, 386] on link "Maksājumi" at bounding box center [321, 396] width 175 height 24
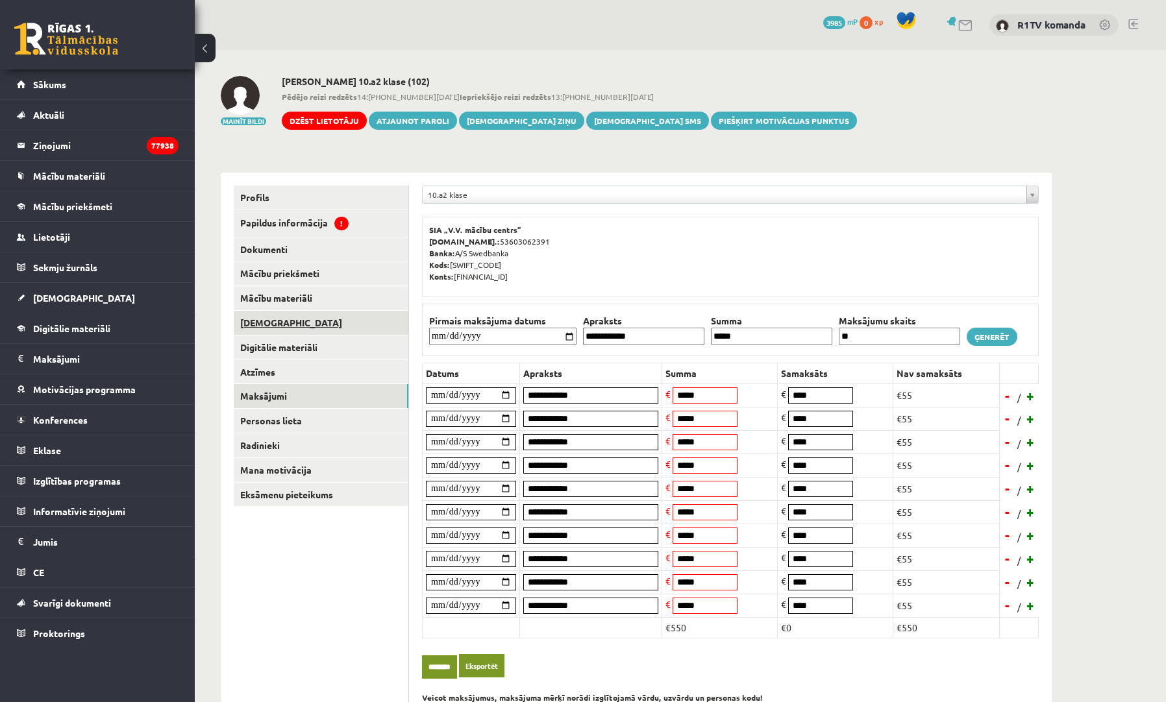
click at [286, 323] on link "[DEMOGRAPHIC_DATA]" at bounding box center [321, 323] width 175 height 24
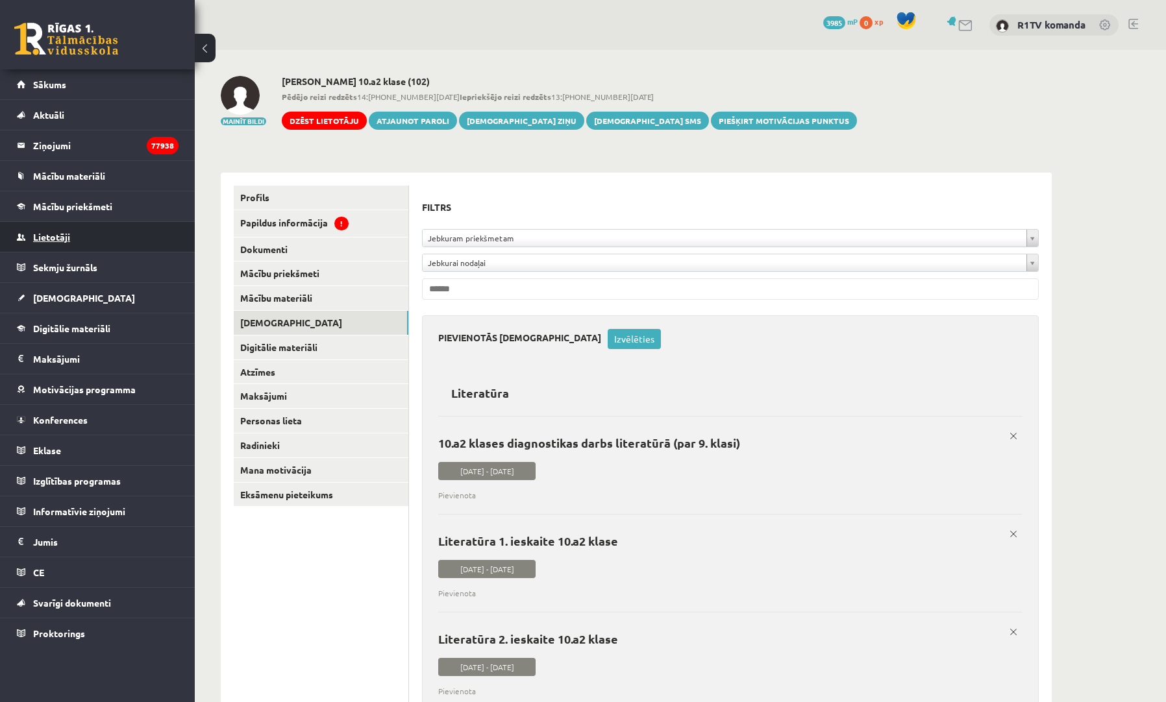
click at [100, 233] on link "Lietotāji" at bounding box center [98, 237] width 162 height 30
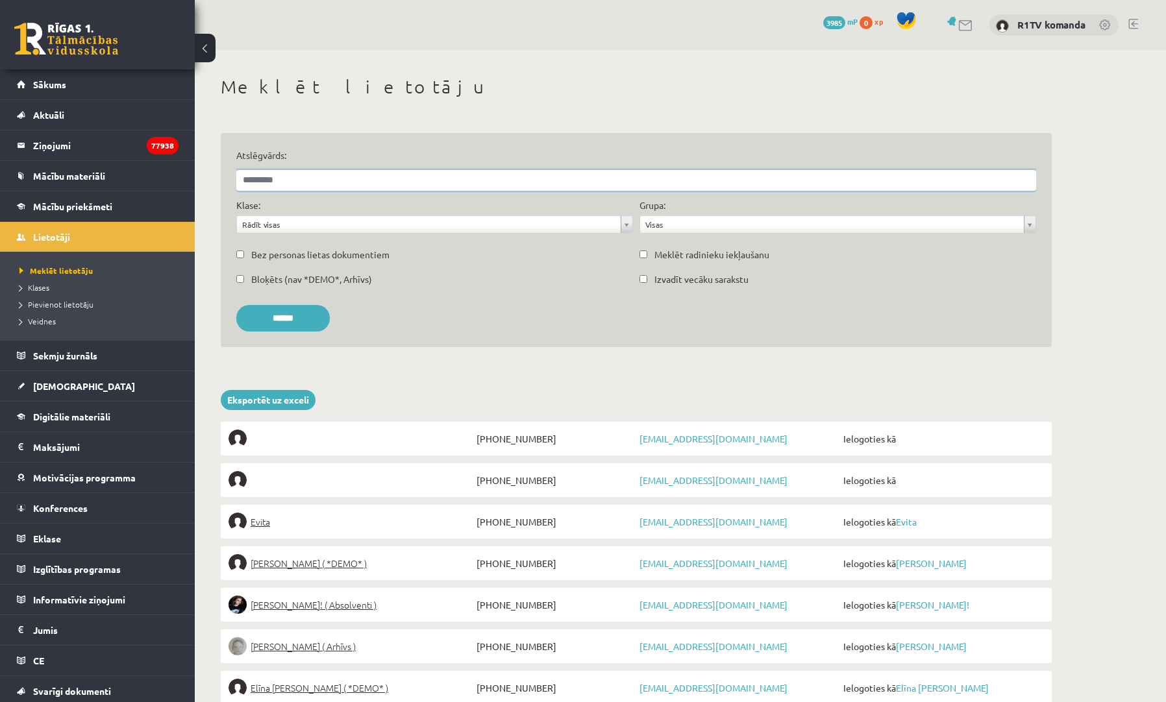
click at [330, 177] on input "Atslēgvārds:" at bounding box center [636, 180] width 800 height 21
type input "*****"
click at [288, 317] on input "******" at bounding box center [282, 318] width 93 height 27
click at [322, 650] on span "Marta Broka ( 11.b1 JK )" at bounding box center [308, 646] width 115 height 18
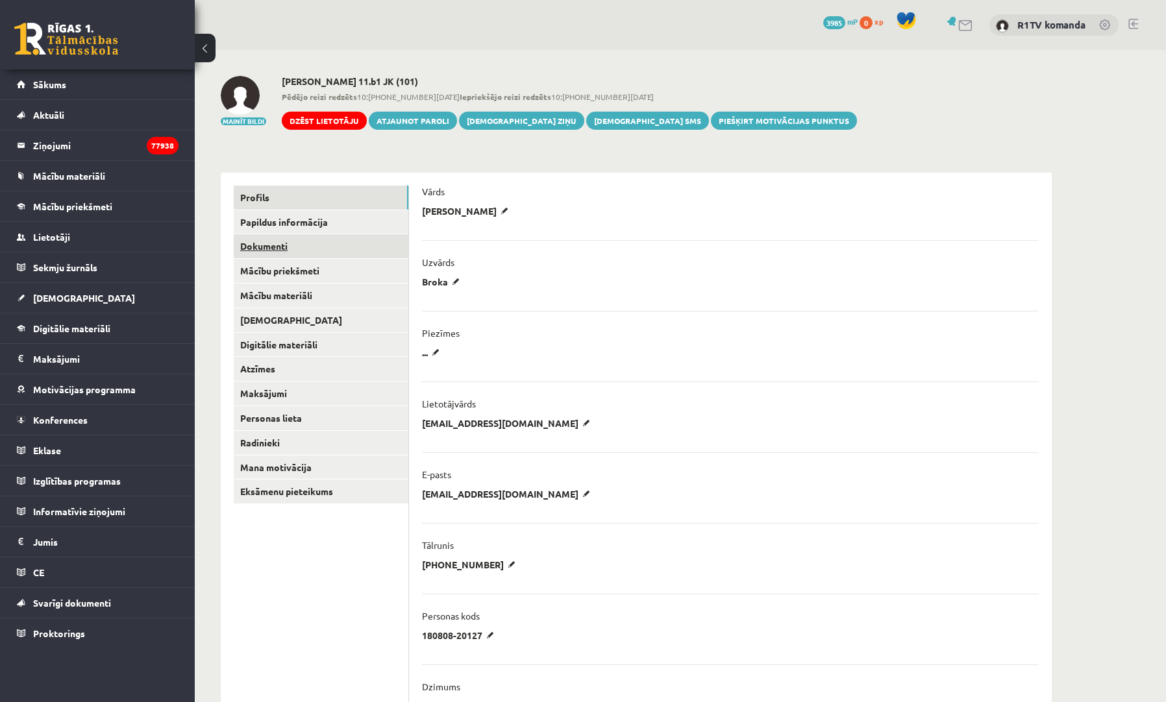
click at [286, 236] on link "Dokumenti" at bounding box center [321, 246] width 175 height 24
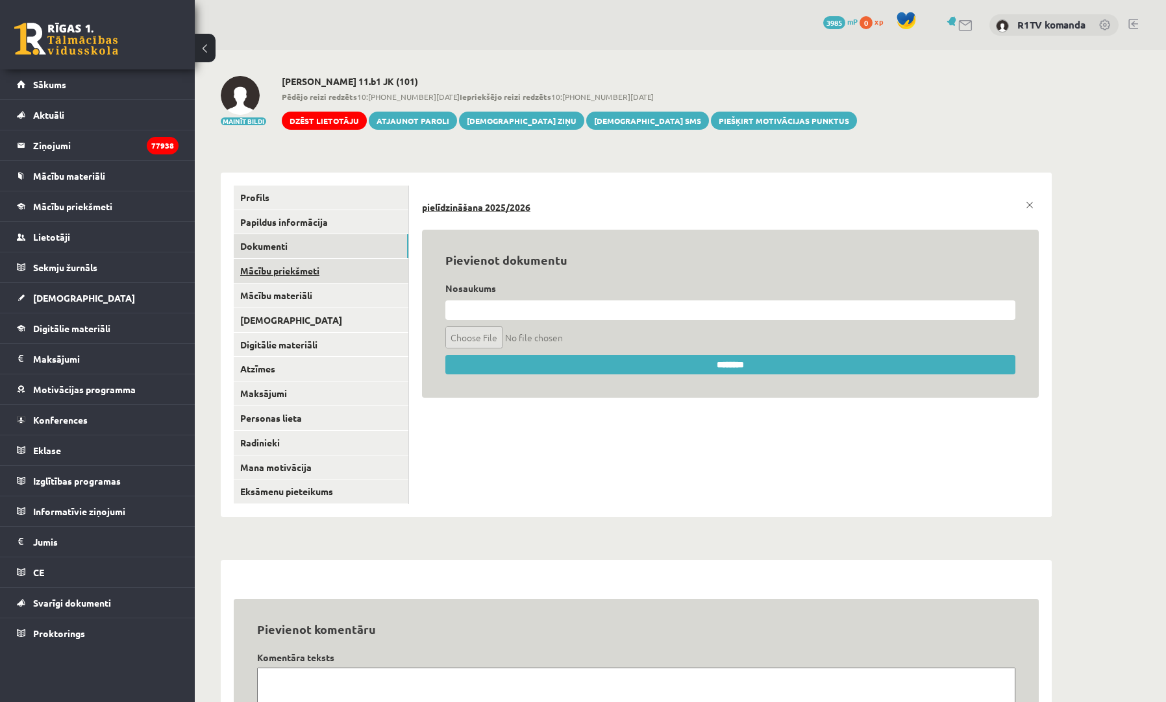
click at [286, 274] on link "Mācību priekšmeti" at bounding box center [321, 271] width 175 height 24
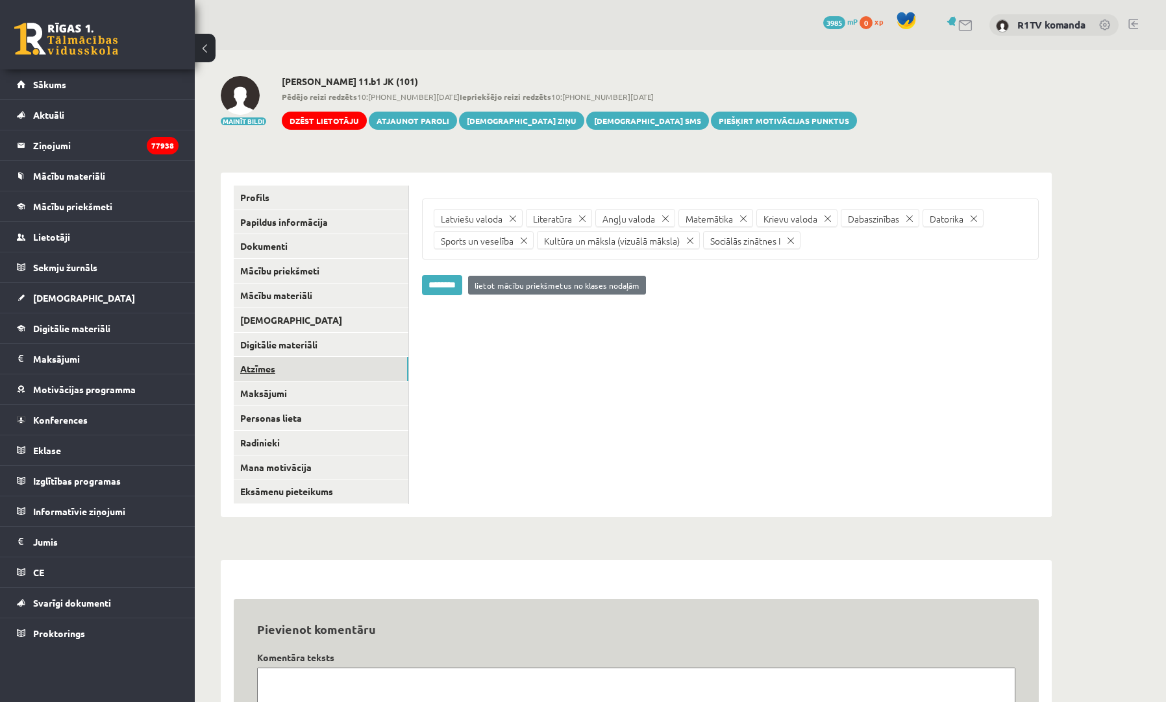
click at [286, 369] on link "Atzīmes" at bounding box center [321, 369] width 175 height 24
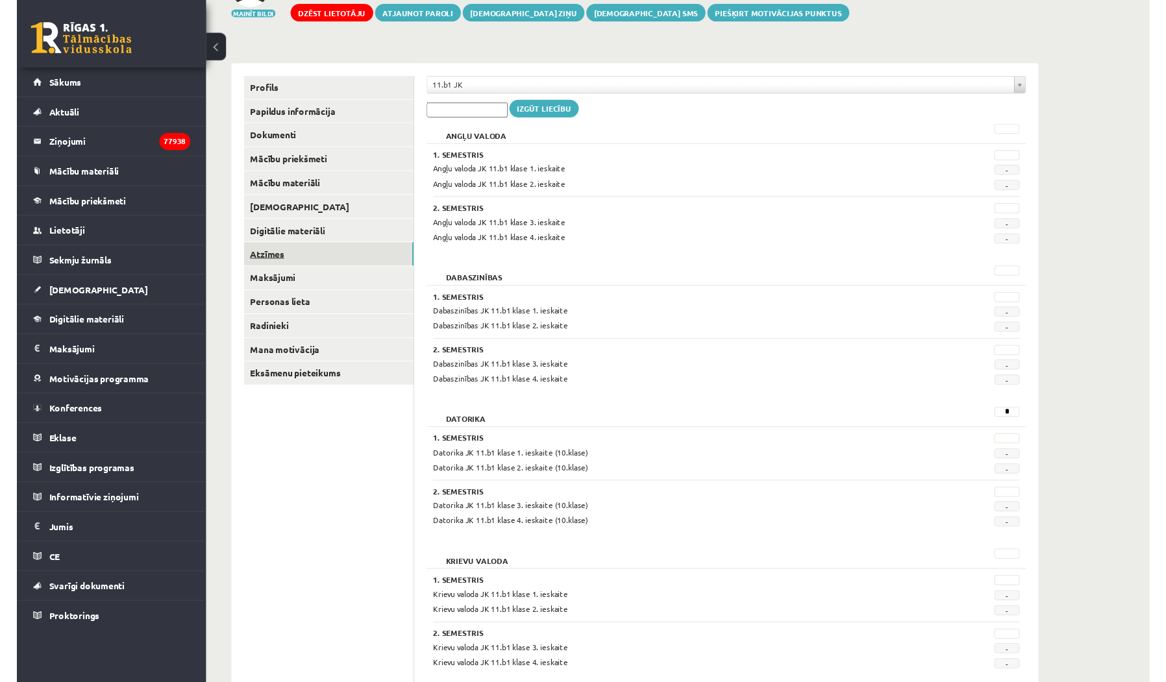
scroll to position [99, 0]
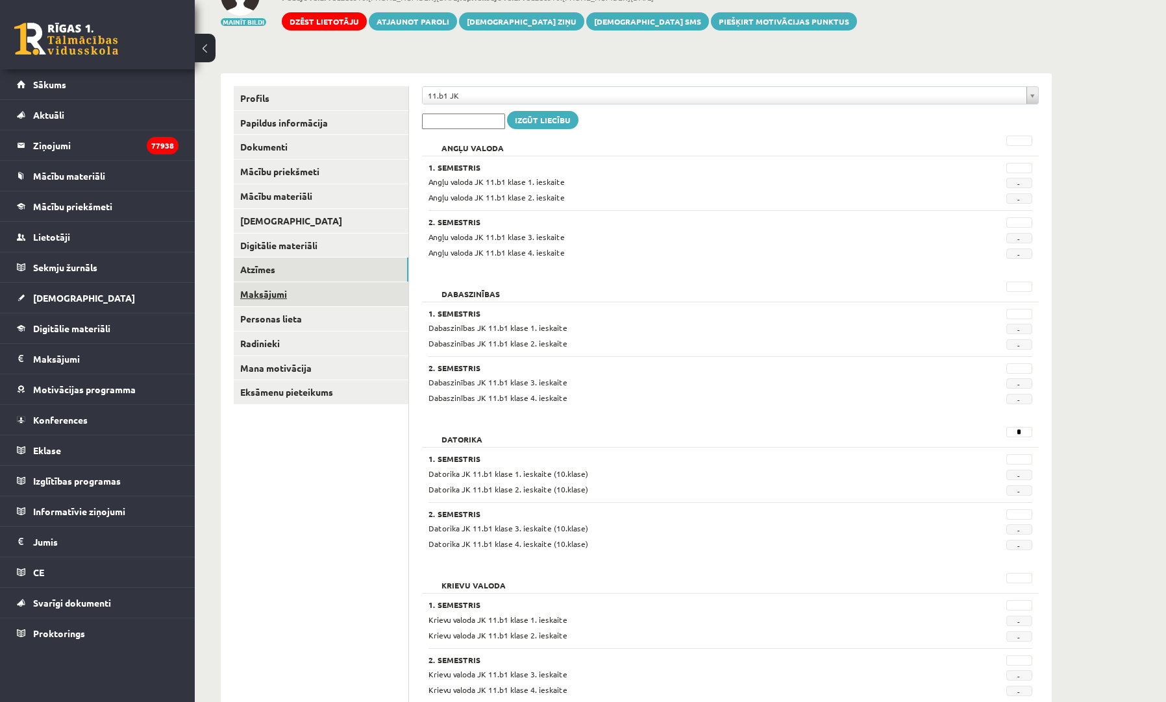
click at [299, 290] on link "Maksājumi" at bounding box center [321, 294] width 175 height 24
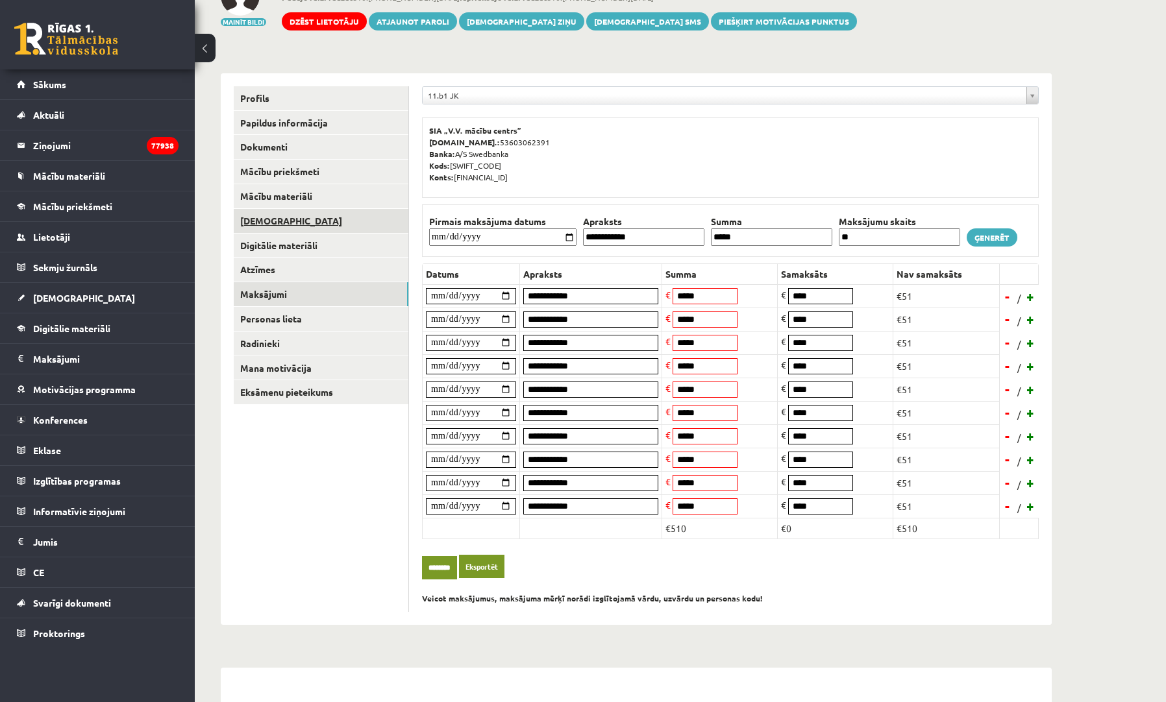
click at [290, 221] on link "[DEMOGRAPHIC_DATA]" at bounding box center [321, 221] width 175 height 24
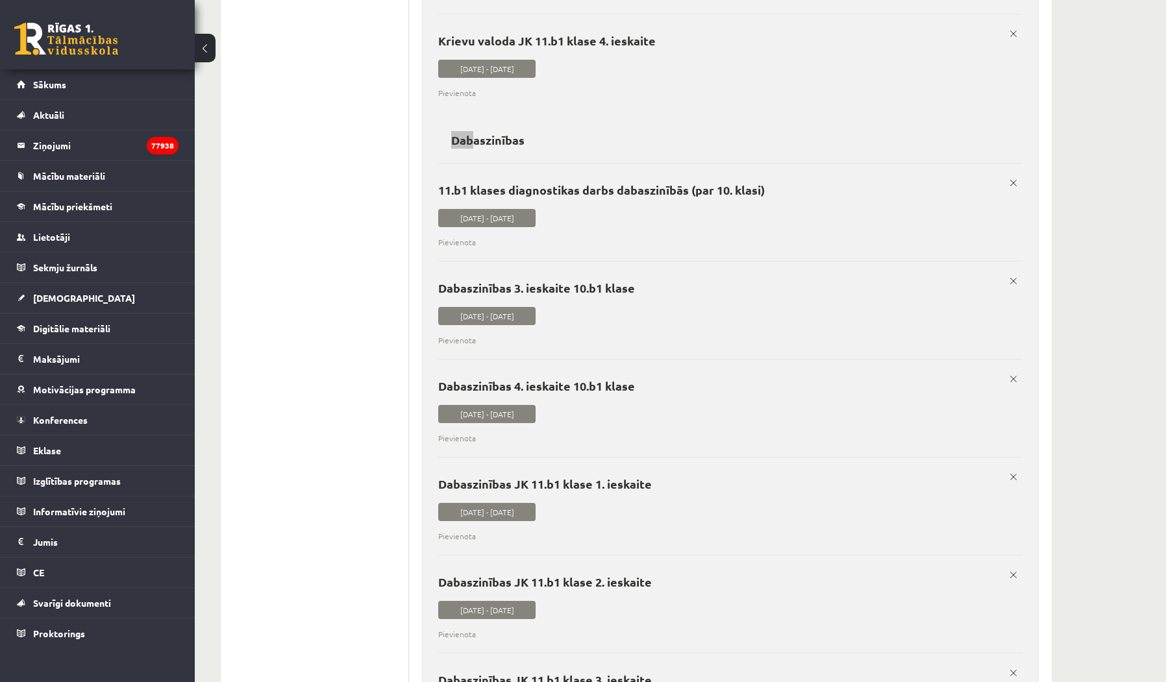
scroll to position [2421, 0]
